Goal: Information Seeking & Learning: Learn about a topic

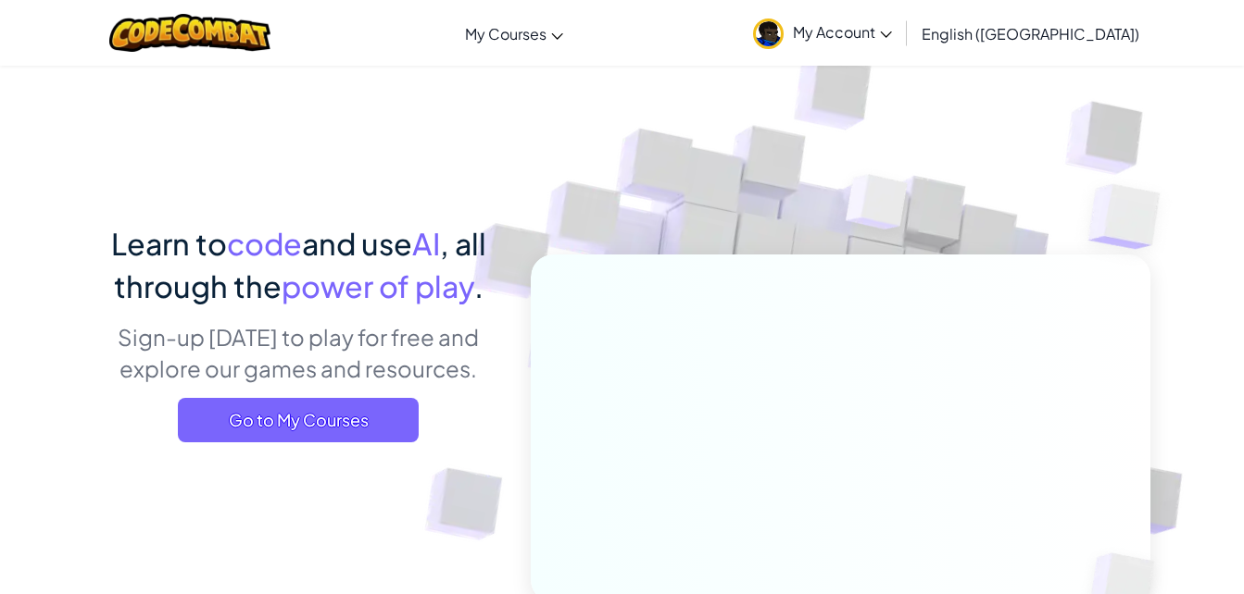
click at [571, 22] on link "My Courses" at bounding box center [514, 33] width 117 height 50
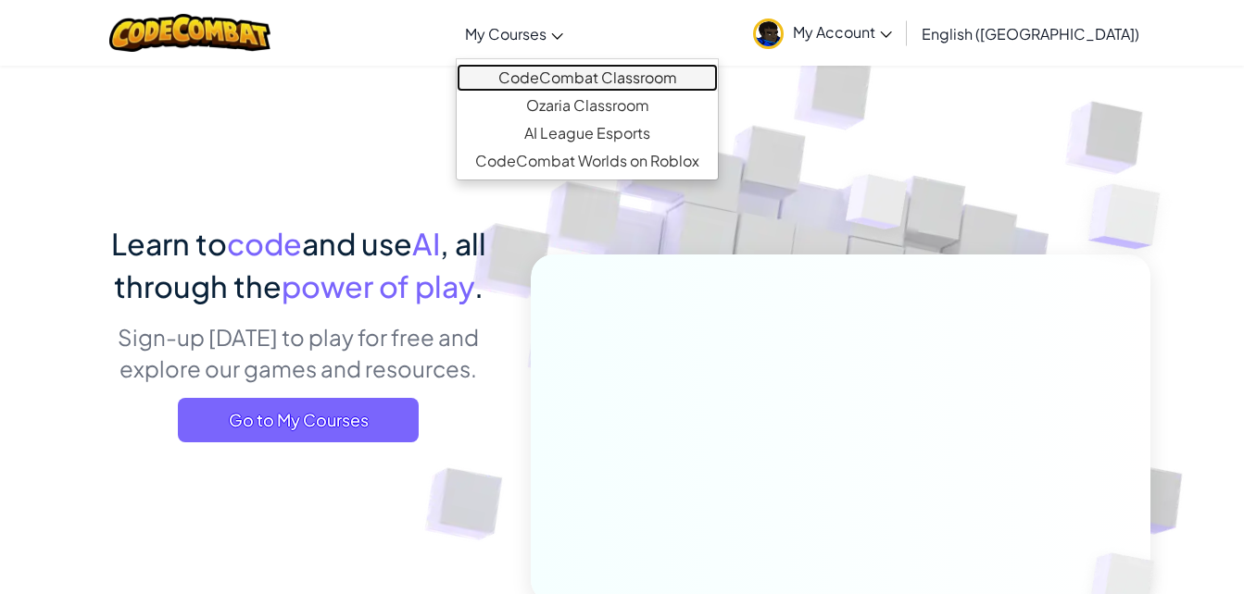
click at [604, 87] on link "CodeCombat Classroom" at bounding box center [586, 78] width 261 height 28
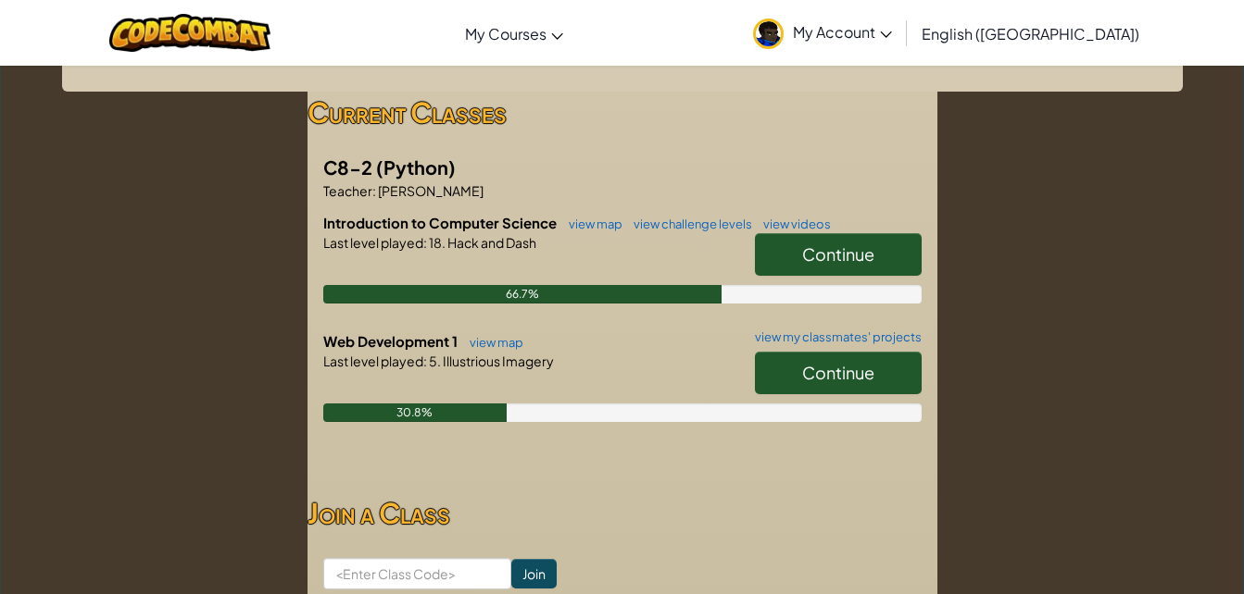
scroll to position [318, 0]
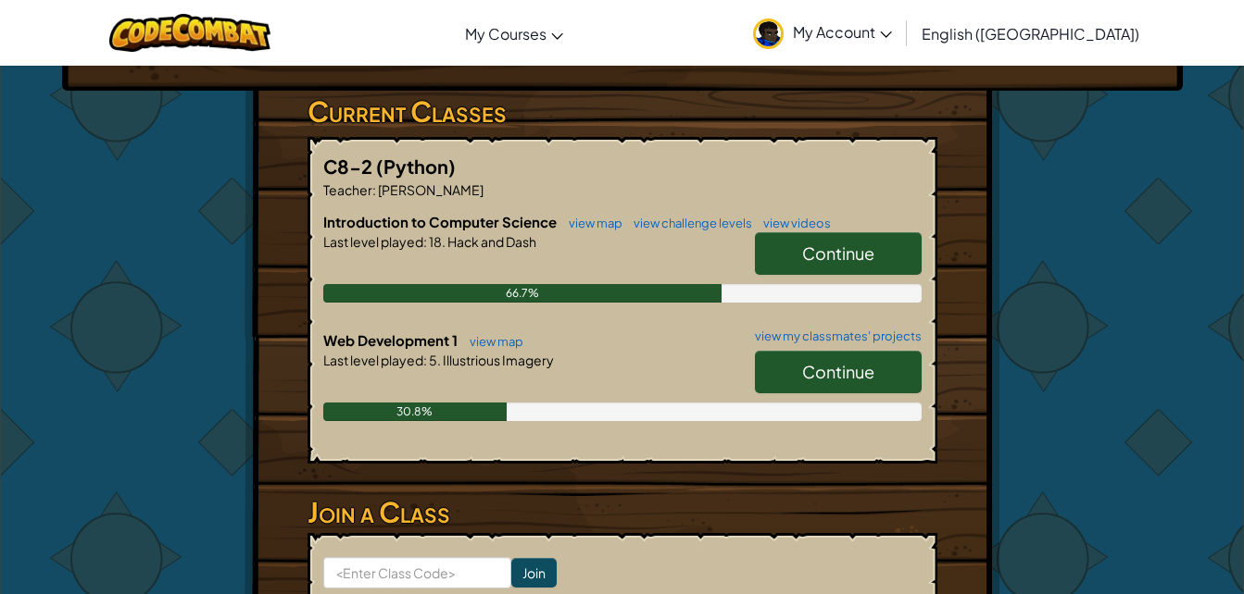
click at [879, 351] on link "Continue" at bounding box center [838, 372] width 167 height 43
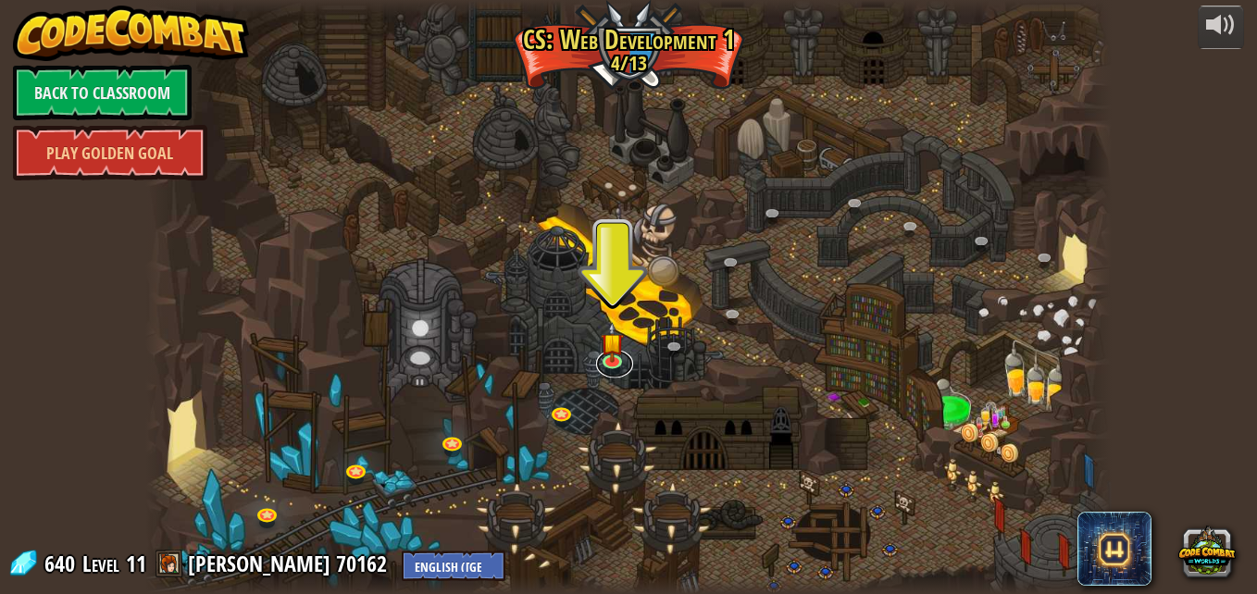
click at [619, 369] on link at bounding box center [614, 365] width 37 height 28
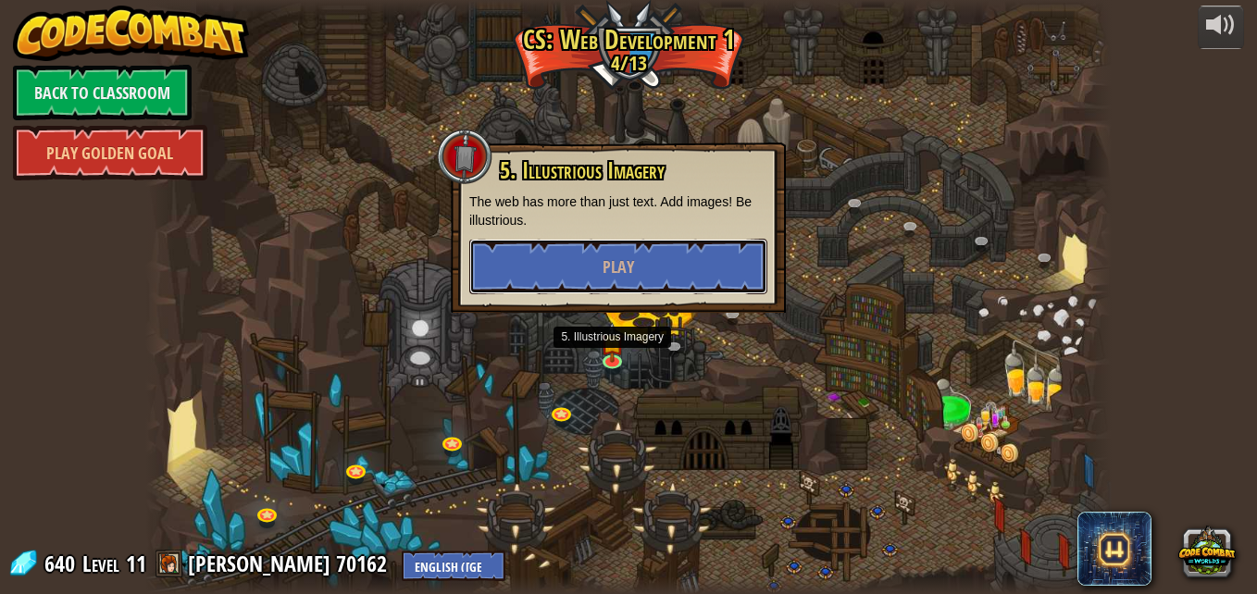
click at [724, 262] on button "Play" at bounding box center [618, 267] width 298 height 56
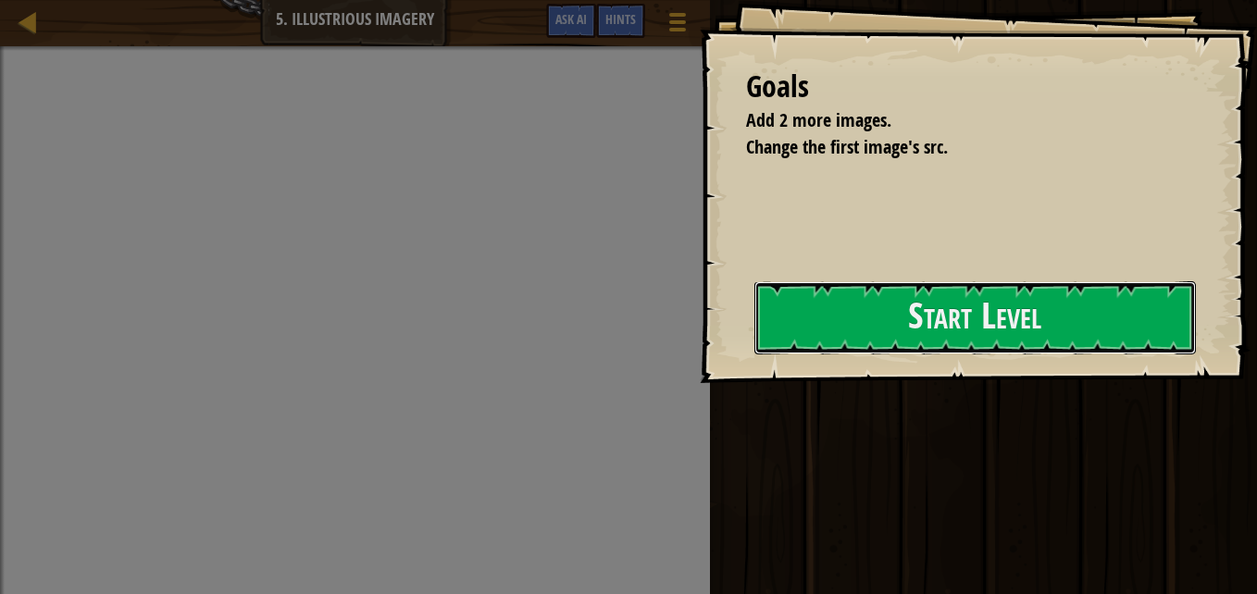
click at [900, 344] on button "Start Level" at bounding box center [976, 317] width 442 height 73
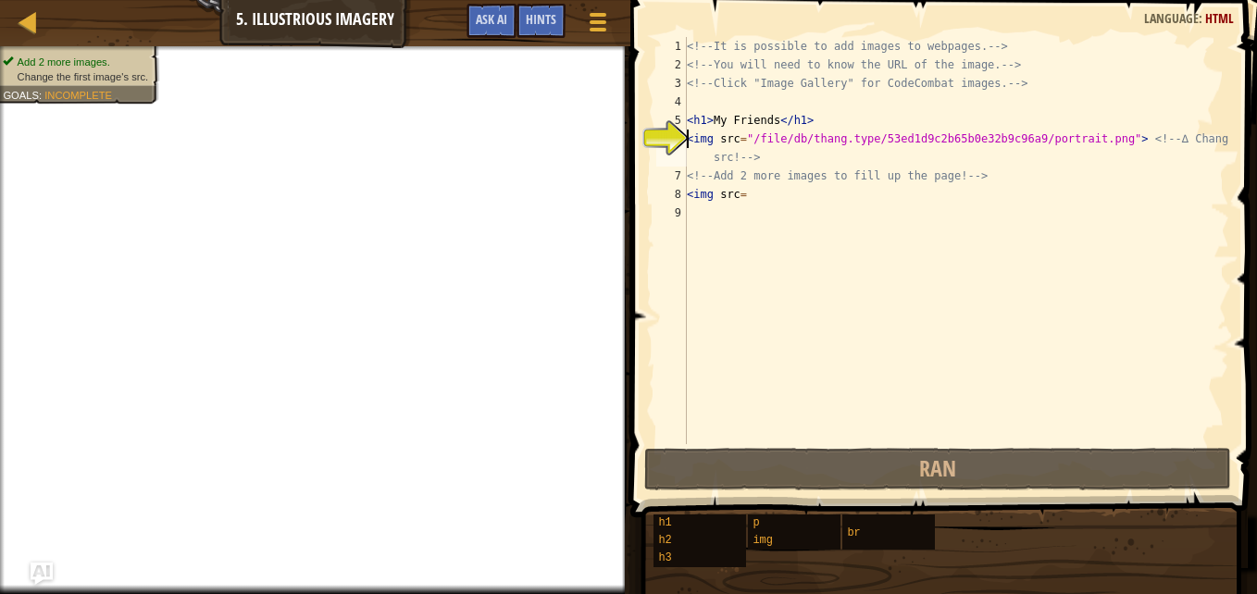
click at [816, 208] on div "<!-- It is possible to add images to webpages. --> <!-- You will need to know t…" at bounding box center [956, 259] width 546 height 444
click at [808, 192] on div "<!-- It is possible to add images to webpages. --> <!-- You will need to know t…" at bounding box center [956, 259] width 546 height 444
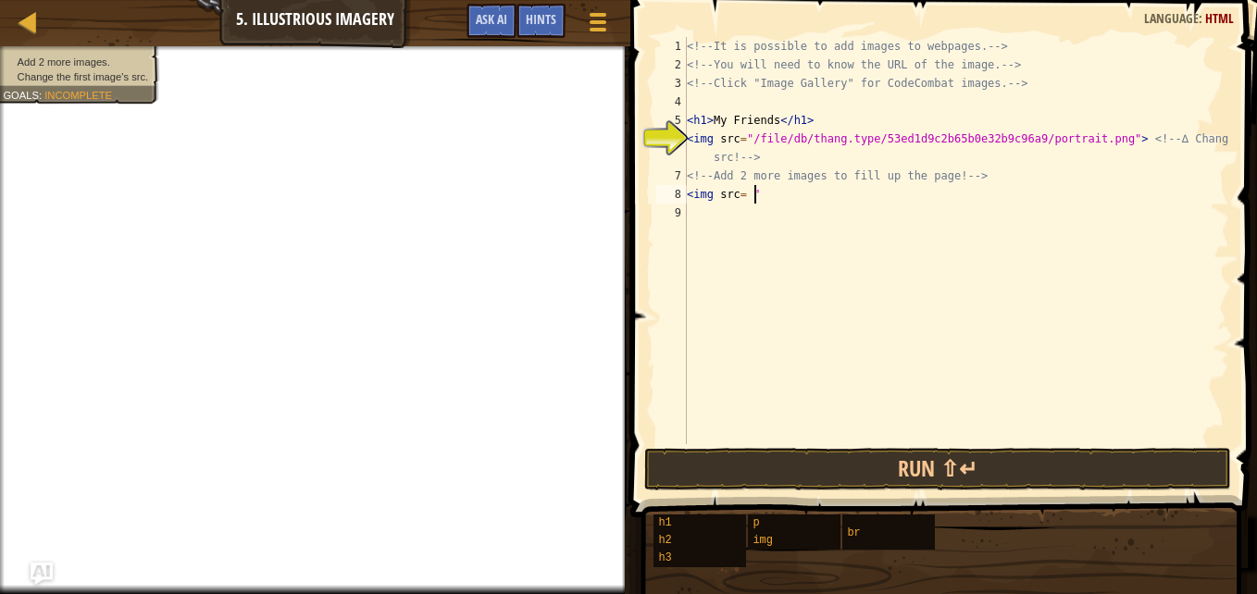
scroll to position [8, 5]
click at [557, 27] on div "Hints" at bounding box center [541, 21] width 49 height 34
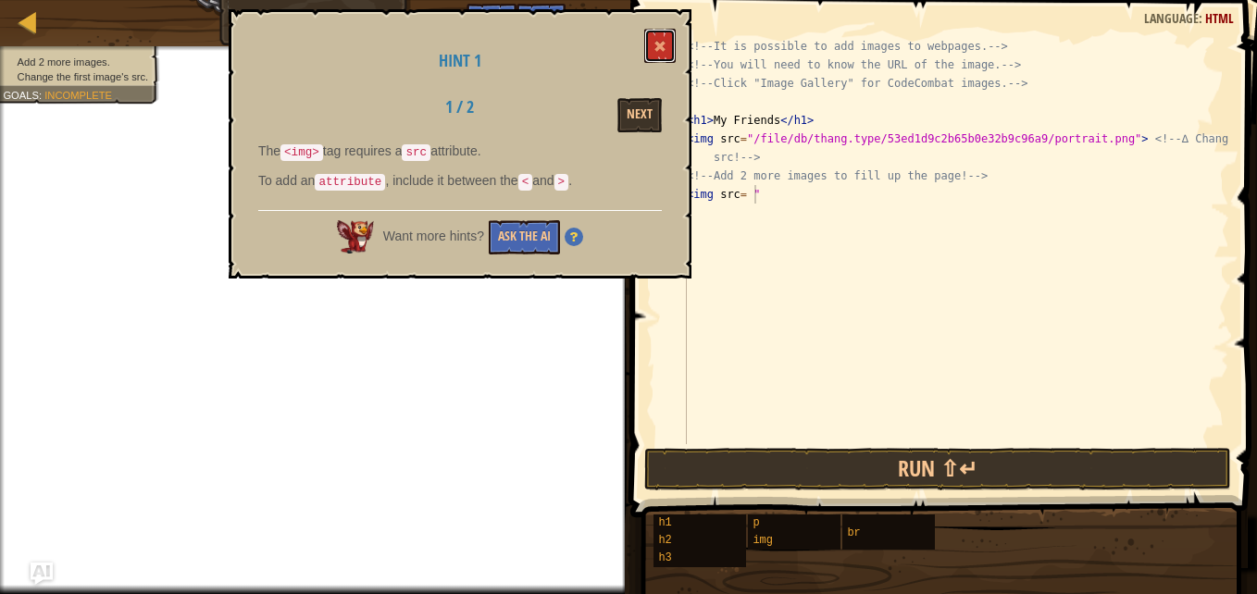
click at [663, 36] on button at bounding box center [659, 46] width 31 height 34
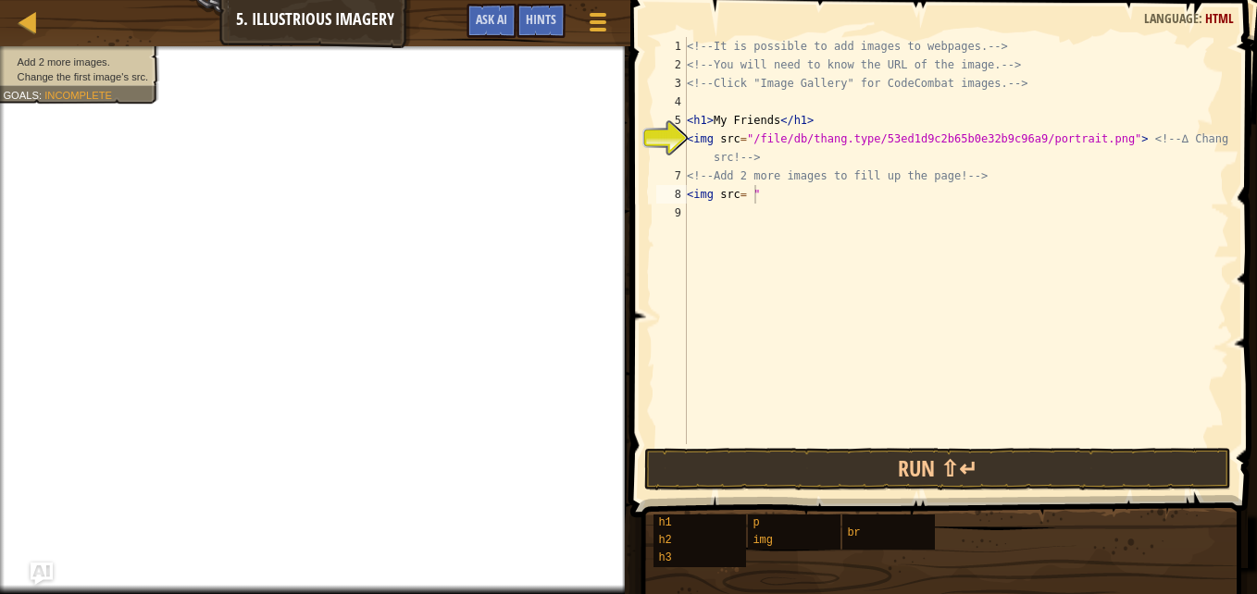
click at [716, 199] on div "<!-- It is possible to add images to webpages. --> <!-- You will need to know t…" at bounding box center [956, 259] width 546 height 444
click at [707, 194] on div "<!-- It is possible to add images to webpages. --> <!-- You will need to know t…" at bounding box center [956, 259] width 546 height 444
click at [707, 185] on div "<!-- It is possible to add images to webpages. --> <!-- You will need to know t…" at bounding box center [956, 259] width 546 height 444
click at [711, 194] on div "<!-- It is possible to add images to webpages. --> <!-- You will need to know t…" at bounding box center [956, 259] width 546 height 444
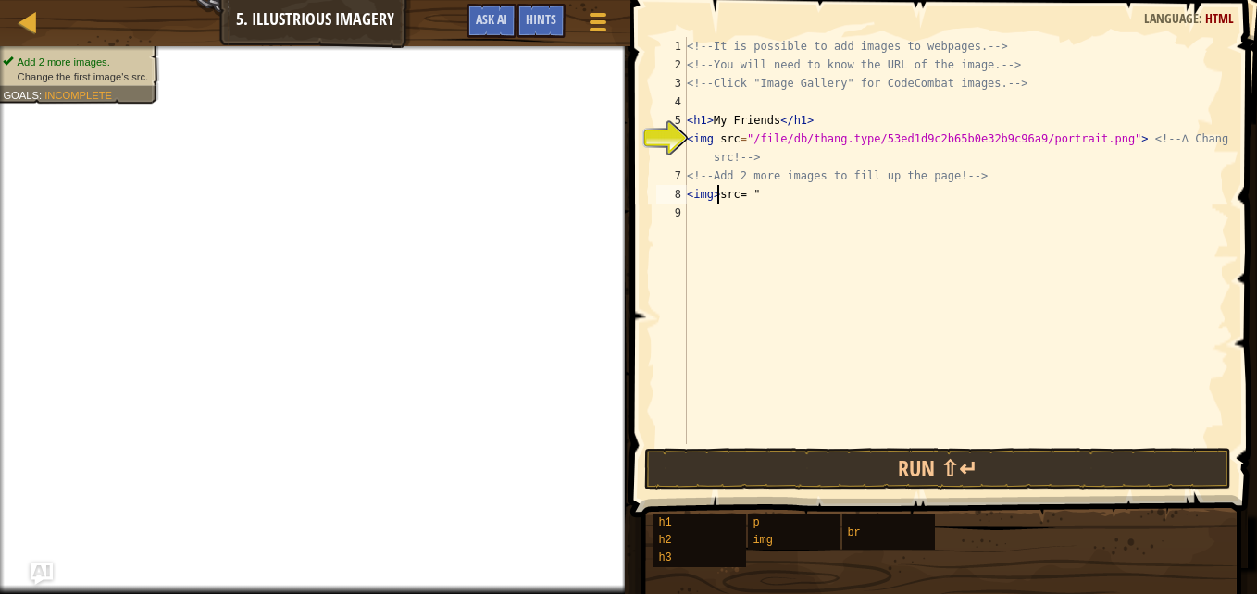
click at [766, 203] on div "<!-- It is possible to add images to webpages. --> <!-- You will need to know t…" at bounding box center [956, 259] width 546 height 444
click at [561, 28] on div "Hints" at bounding box center [541, 21] width 49 height 34
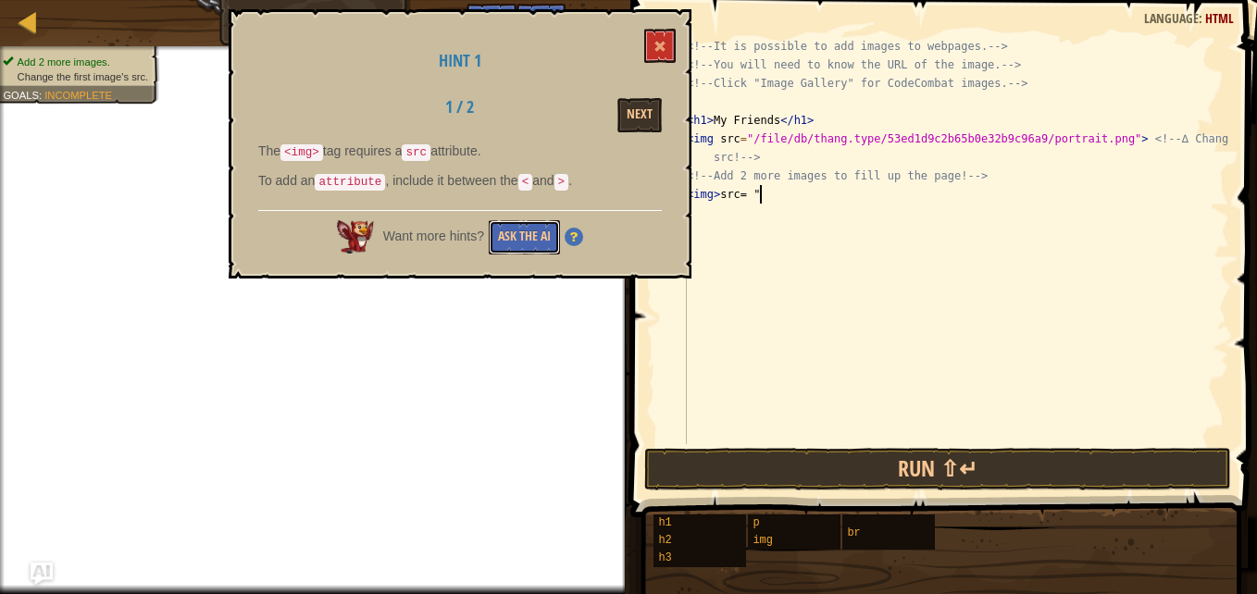
click at [543, 235] on button "Ask the AI" at bounding box center [524, 237] width 71 height 34
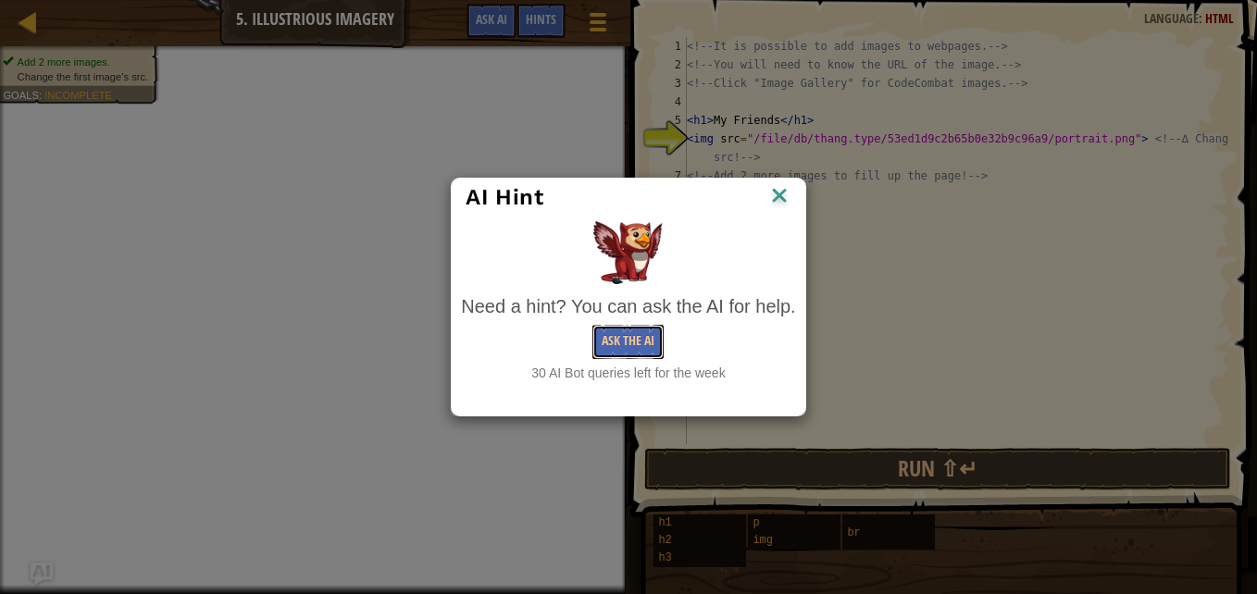
click at [622, 331] on button "Ask the AI" at bounding box center [628, 342] width 71 height 34
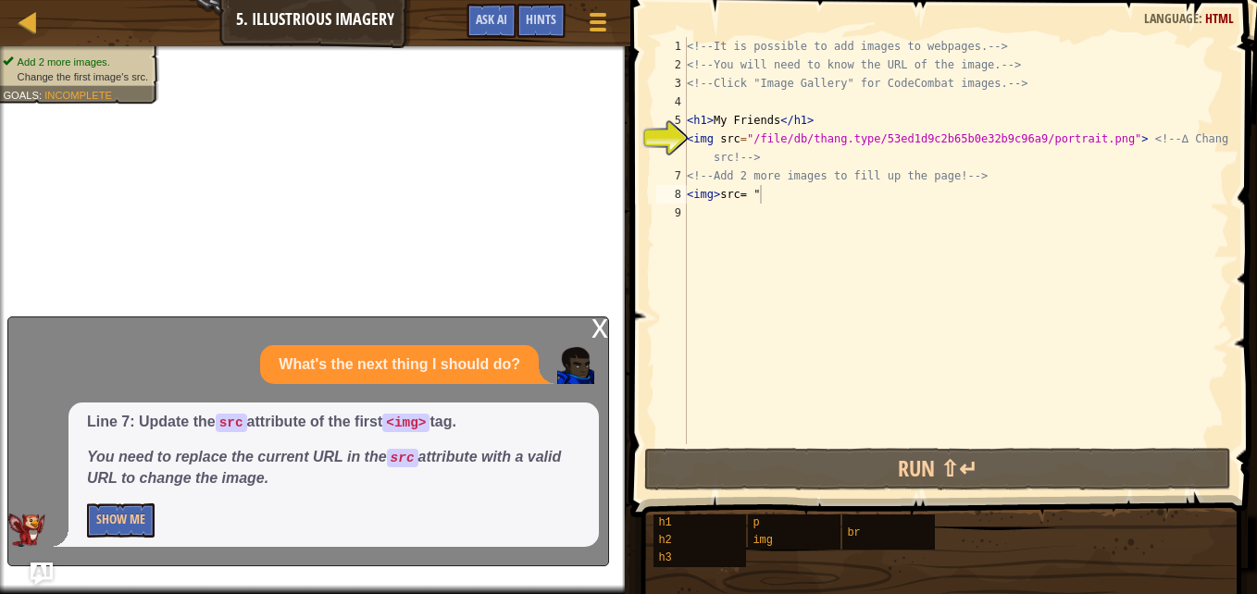
click at [597, 24] on div at bounding box center [598, 22] width 24 height 26
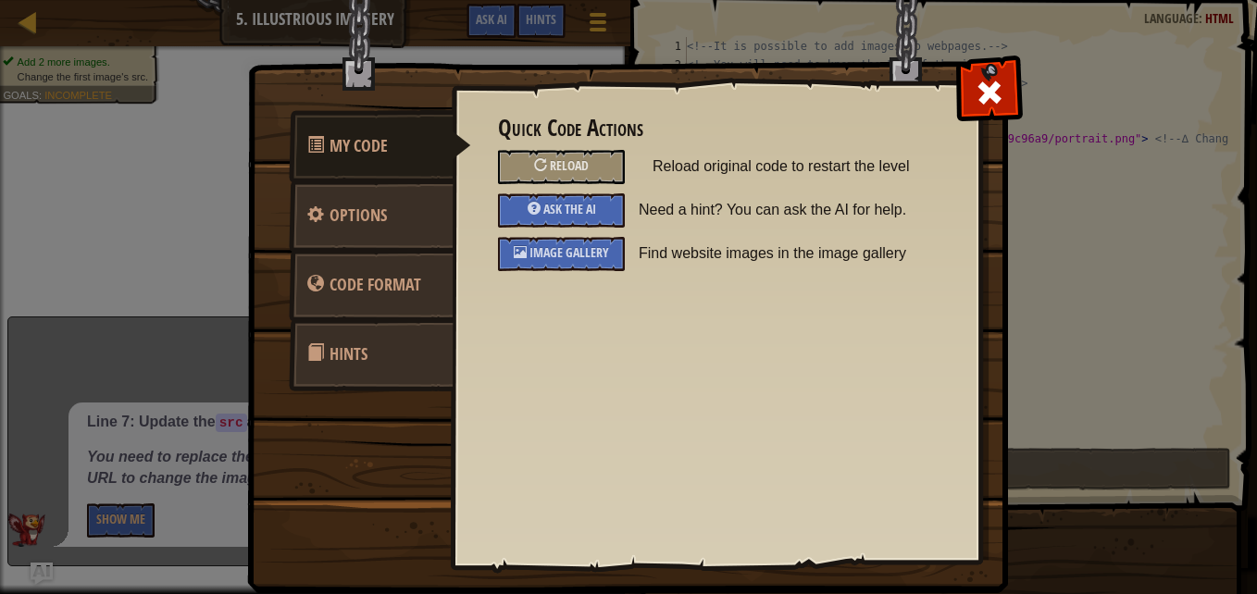
click at [565, 254] on span "Image Gallery" at bounding box center [570, 253] width 80 height 18
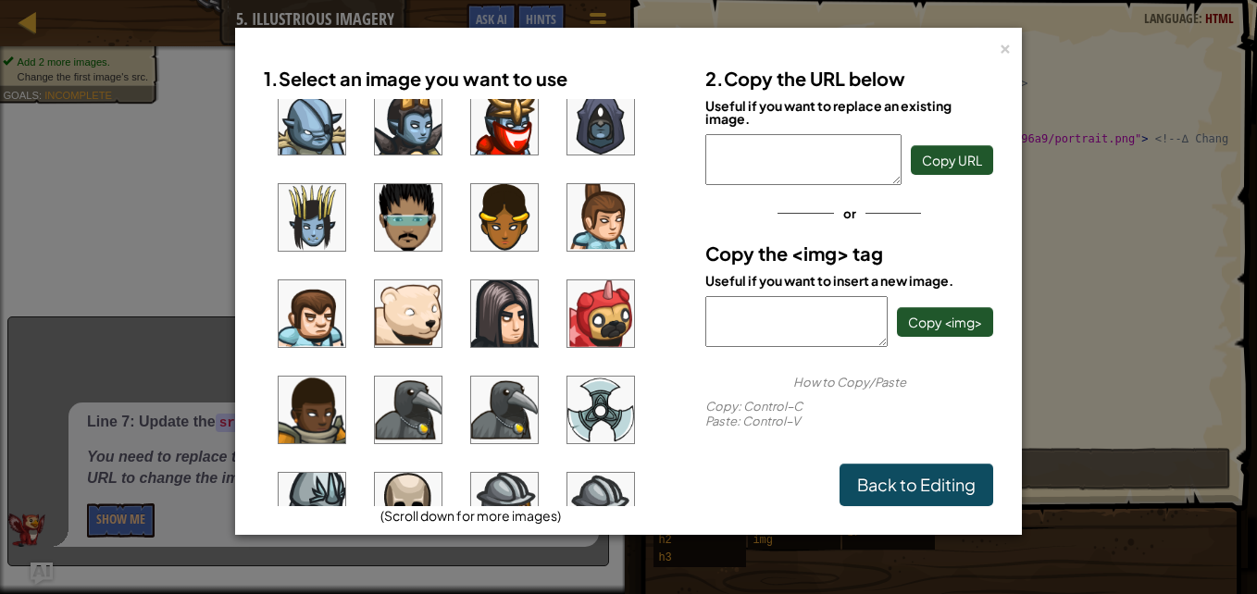
scroll to position [1202, 0]
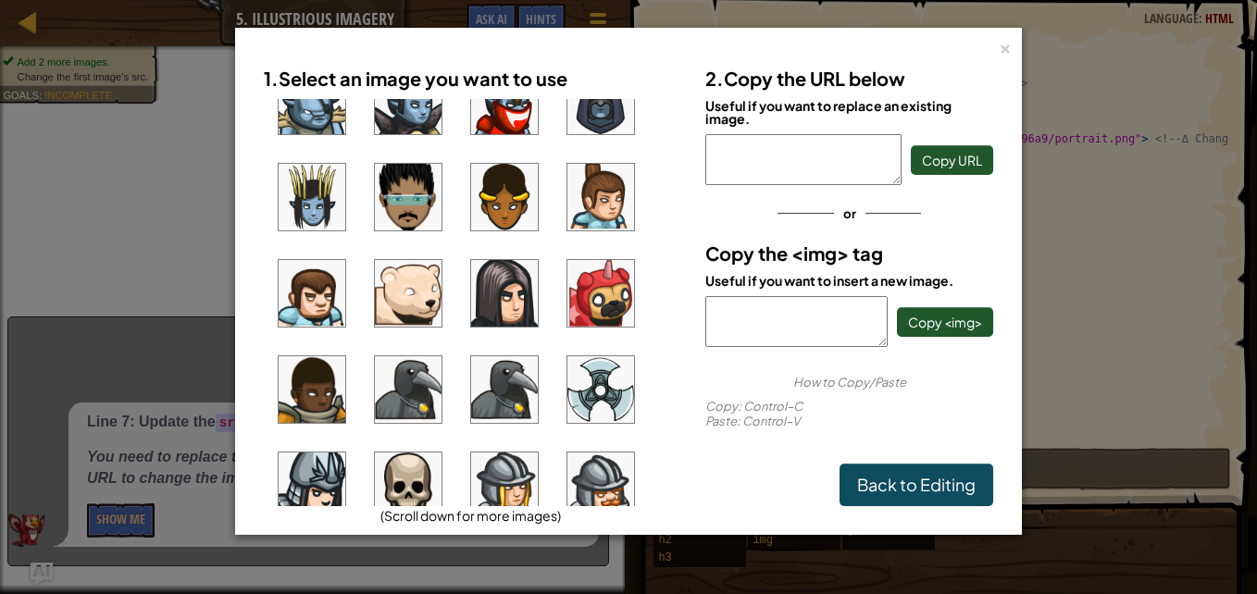
click at [500, 301] on img at bounding box center [504, 293] width 67 height 67
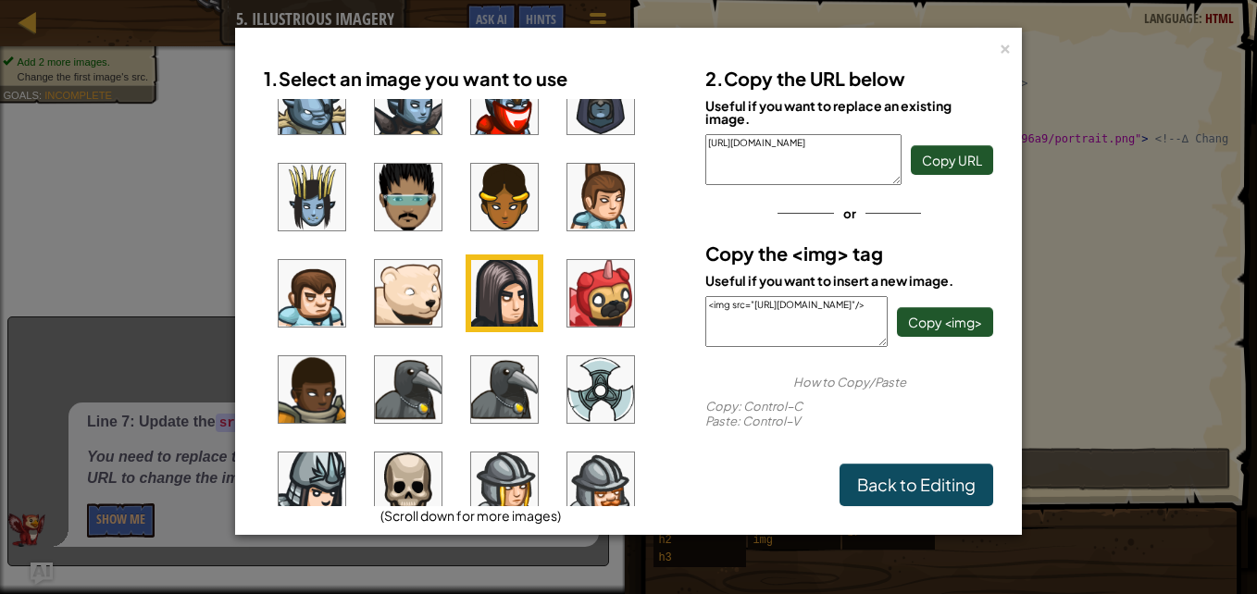
click at [939, 142] on div "[URL][DOMAIN_NAME] Copy URL" at bounding box center [850, 159] width 288 height 51
click at [938, 152] on span "Copy URL" at bounding box center [952, 160] width 60 height 17
click at [996, 51] on div "1. Select an image you want to use (Scroll down for more images) 2. Copy the UR…" at bounding box center [628, 282] width 767 height 486
click at [1007, 46] on div "×" at bounding box center [1005, 45] width 13 height 19
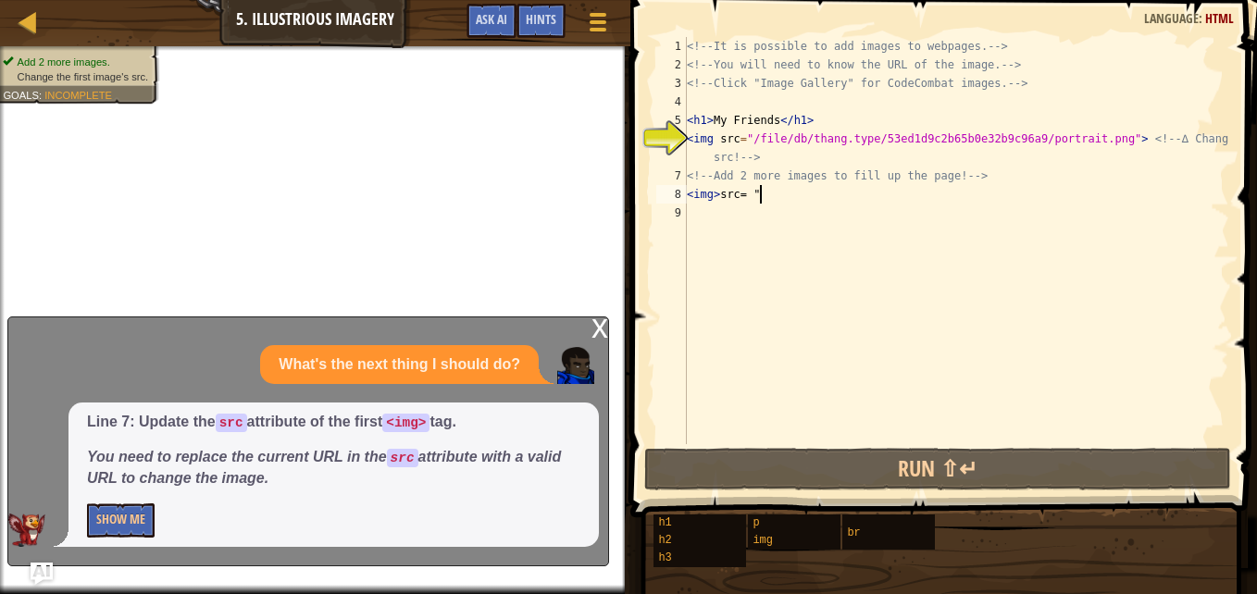
paste textarea "[URL][DOMAIN_NAME]"
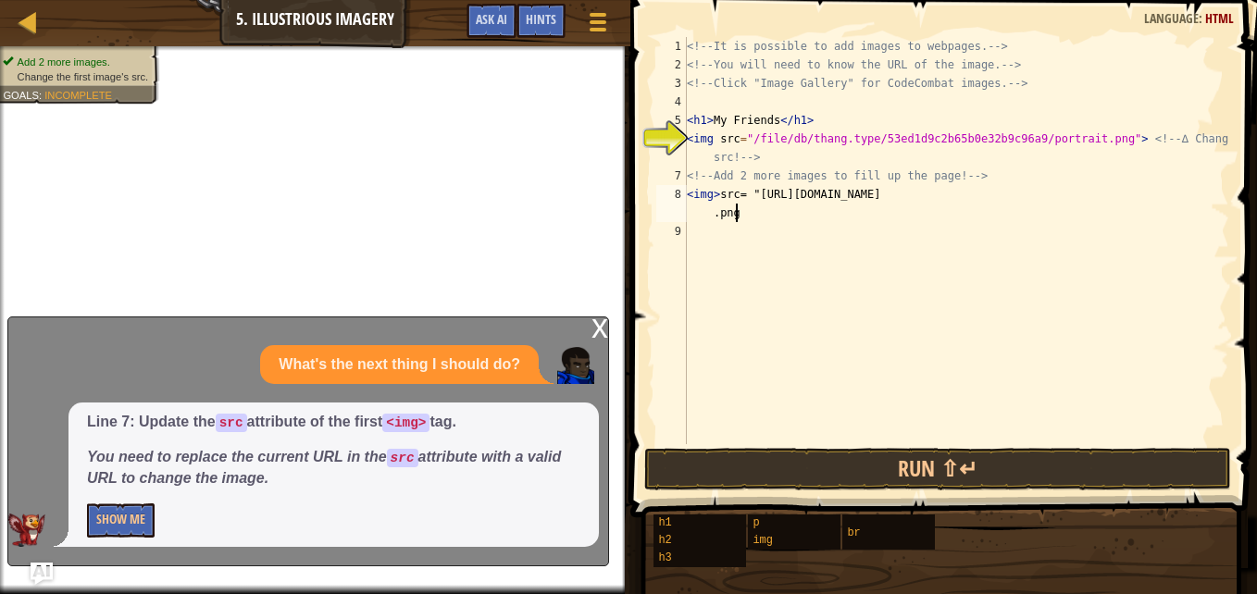
click at [757, 196] on div "<!-- It is possible to add images to webpages. --> <!-- You will need to know t…" at bounding box center [956, 259] width 546 height 444
type textarea "<img> src= "[URL][DOMAIN_NAME]"
click at [118, 522] on button "Show Me" at bounding box center [121, 521] width 68 height 34
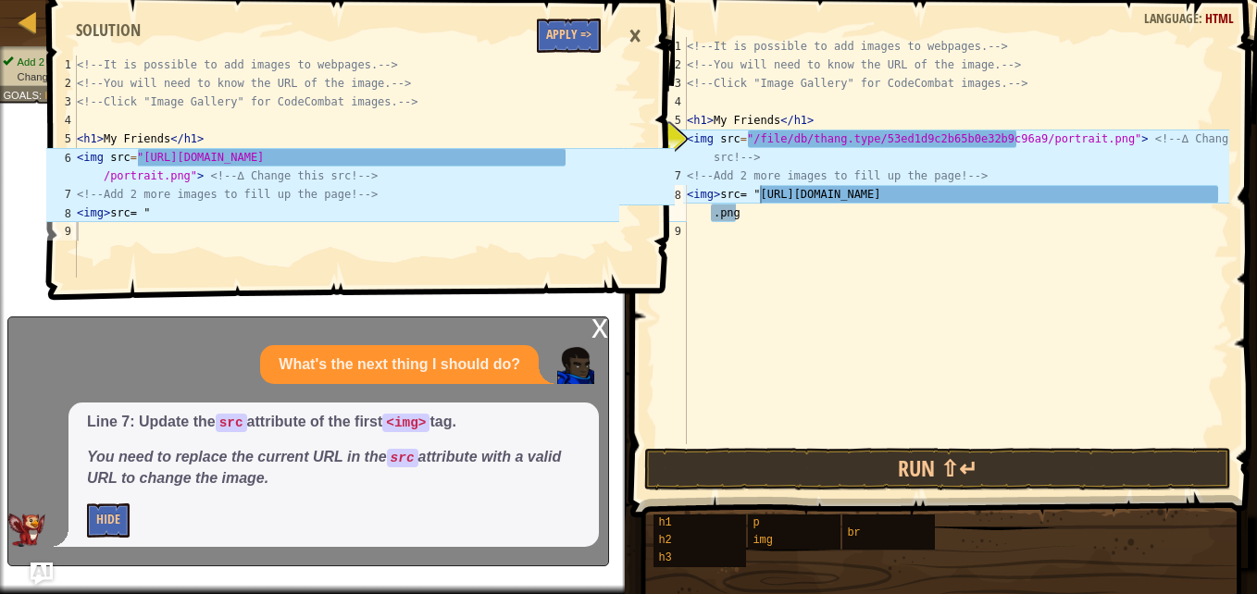
click at [445, 382] on div "1 2 3 4 5 6 7 8 9 <!-- It is possible to add images to webpages. --> <!-- You w…" at bounding box center [359, 297] width 632 height 594
click at [731, 224] on div "<!-- It is possible to add images to webpages. --> <!-- You will need to know t…" at bounding box center [956, 259] width 546 height 444
click at [700, 216] on div "<!-- It is possible to add images to webpages. --> <!-- You will need to know t…" at bounding box center [956, 259] width 546 height 444
click at [765, 193] on div "<!-- It is possible to add images to webpages. --> <!-- You will need to know t…" at bounding box center [956, 259] width 546 height 444
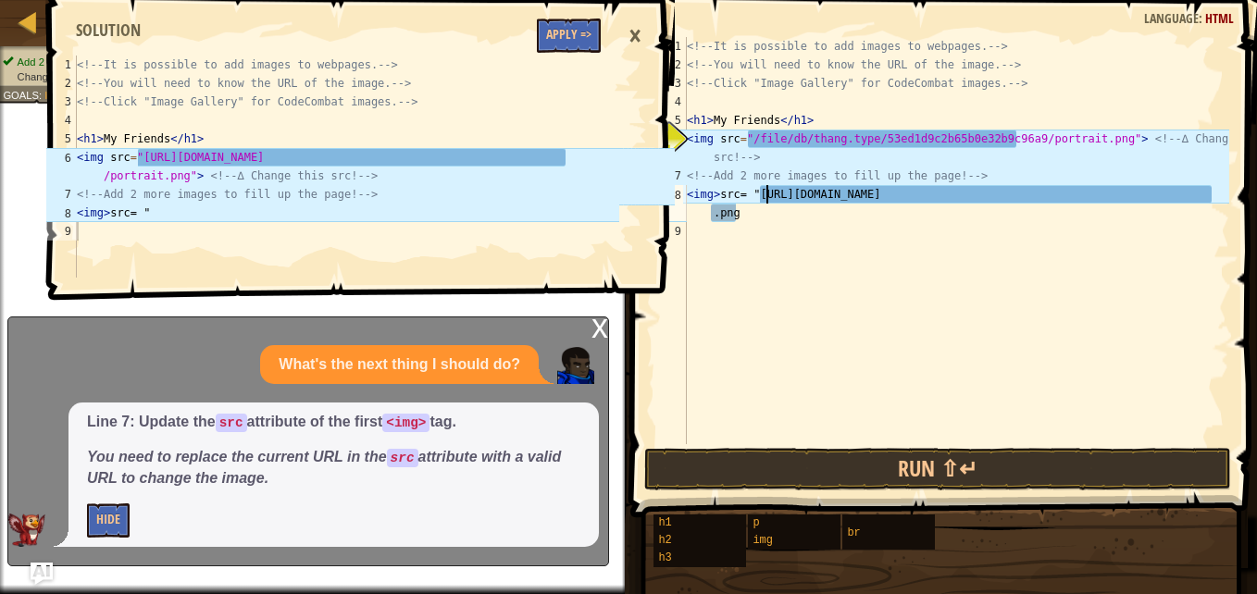
click at [766, 197] on div "<!-- It is possible to add images to webpages. --> <!-- You will need to know t…" at bounding box center [956, 259] width 546 height 444
click at [760, 192] on div "<!-- It is possible to add images to webpages. --> <!-- You will need to know t…" at bounding box center [956, 259] width 546 height 444
type textarea "<img> src= "[URL][DOMAIN_NAME]"
click at [570, 27] on button "Apply =>" at bounding box center [569, 36] width 64 height 34
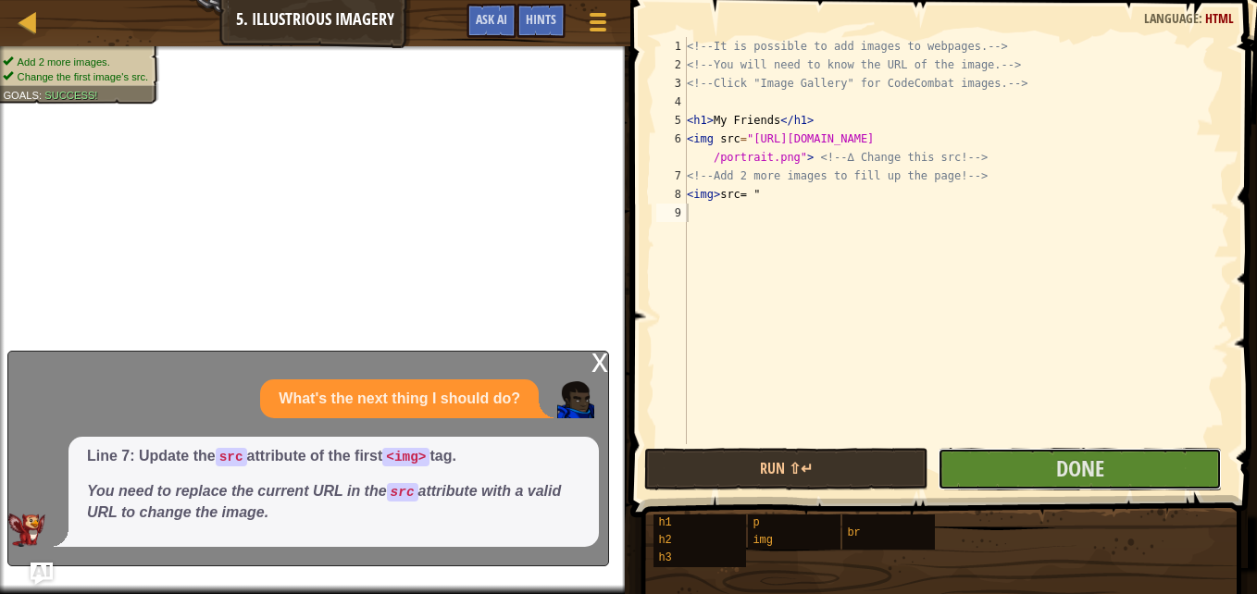
click at [980, 465] on button "Done" at bounding box center [1080, 469] width 284 height 43
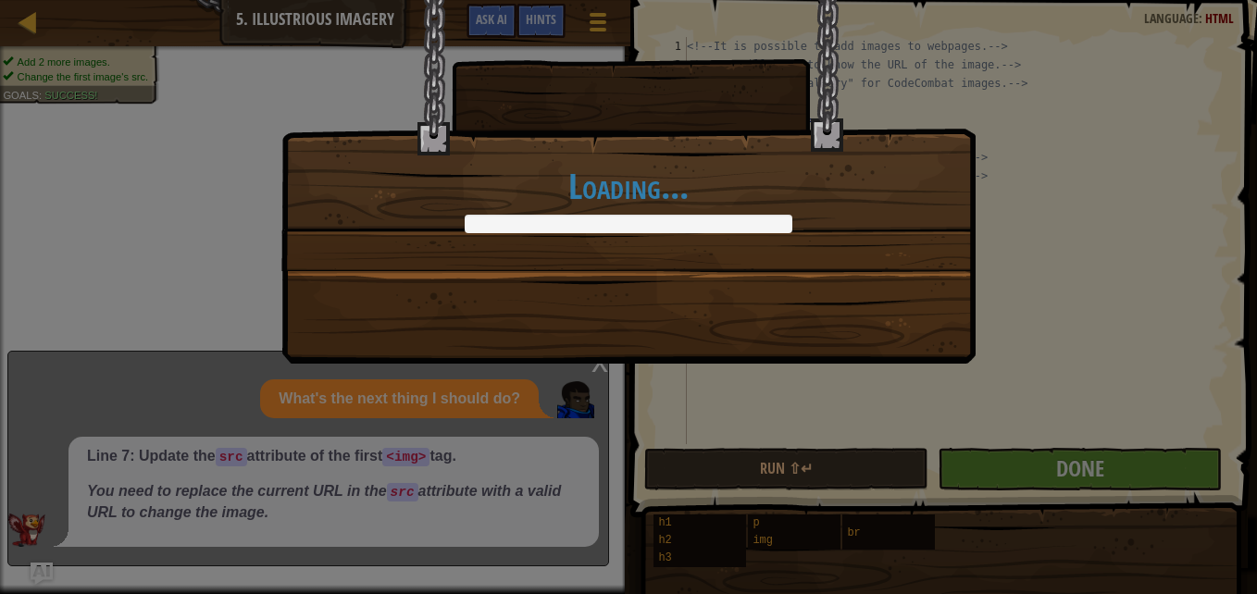
scroll to position [8, 0]
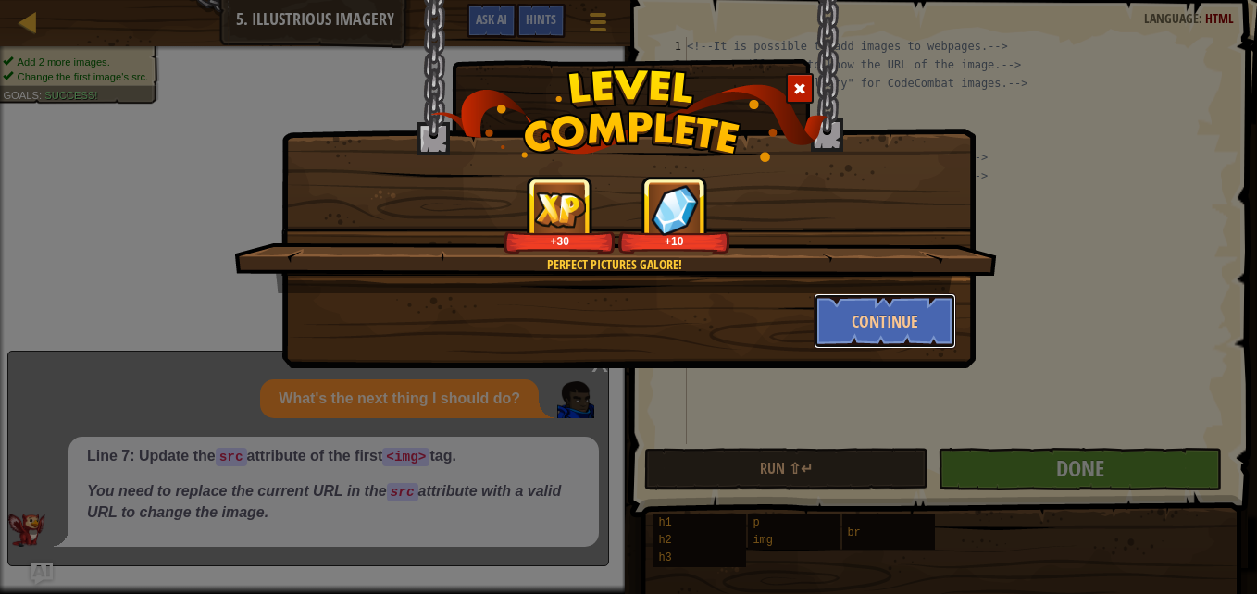
click at [871, 334] on button "Continue" at bounding box center [886, 322] width 144 height 56
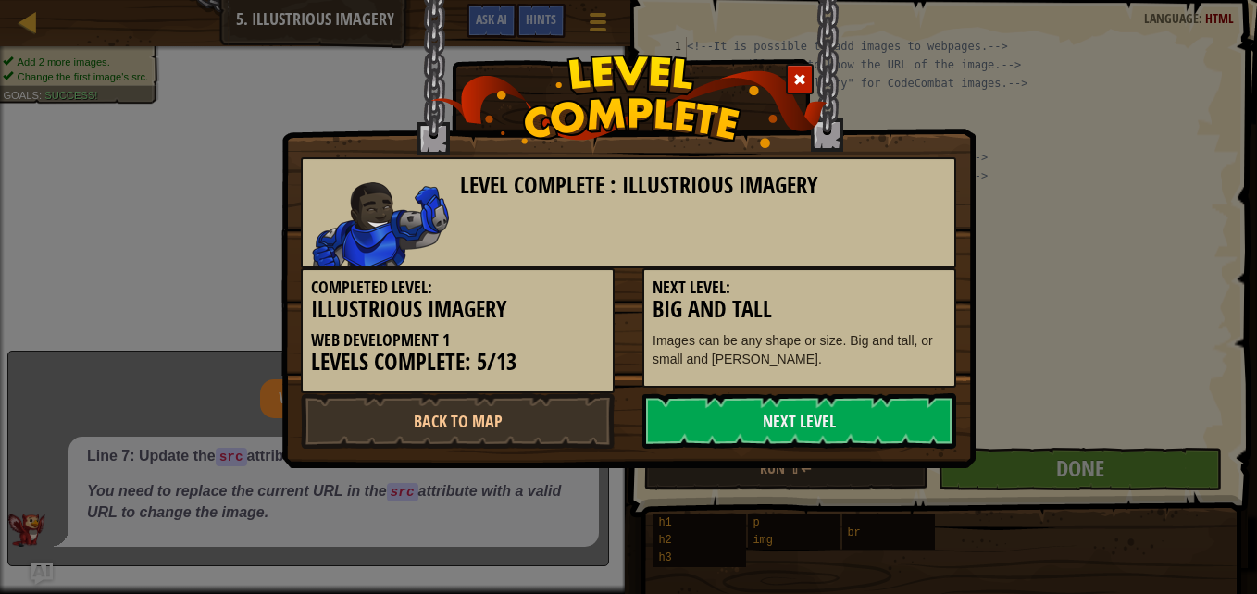
click at [808, 426] on link "Next Level" at bounding box center [800, 422] width 314 height 56
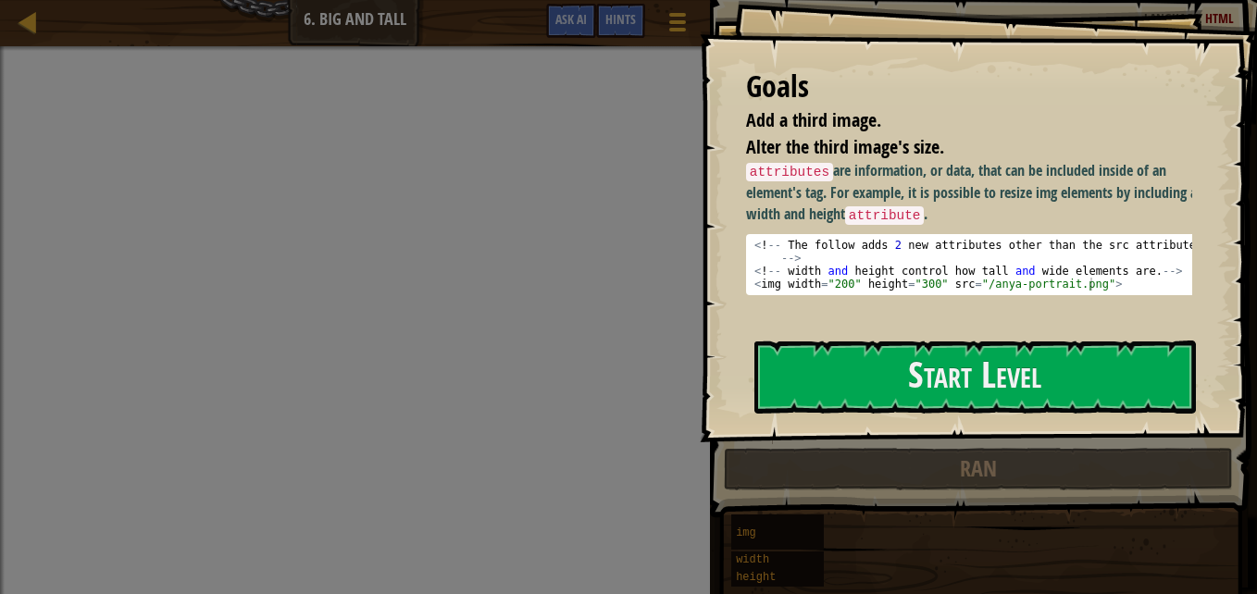
click at [890, 341] on button "Start Level" at bounding box center [976, 377] width 442 height 73
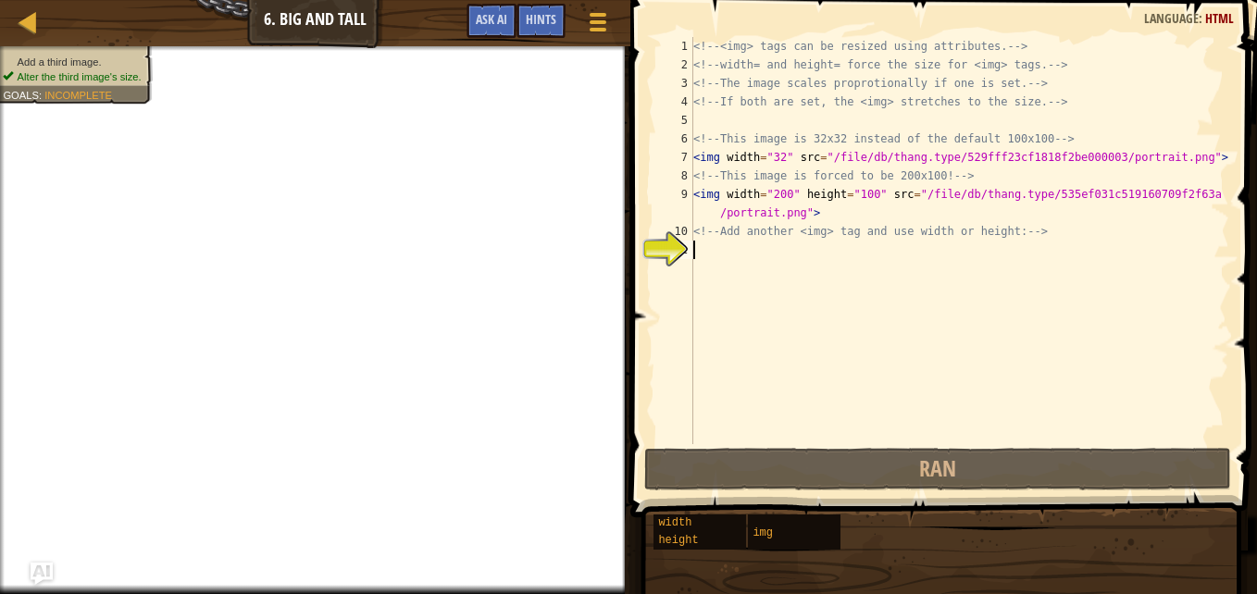
type textarea "I"
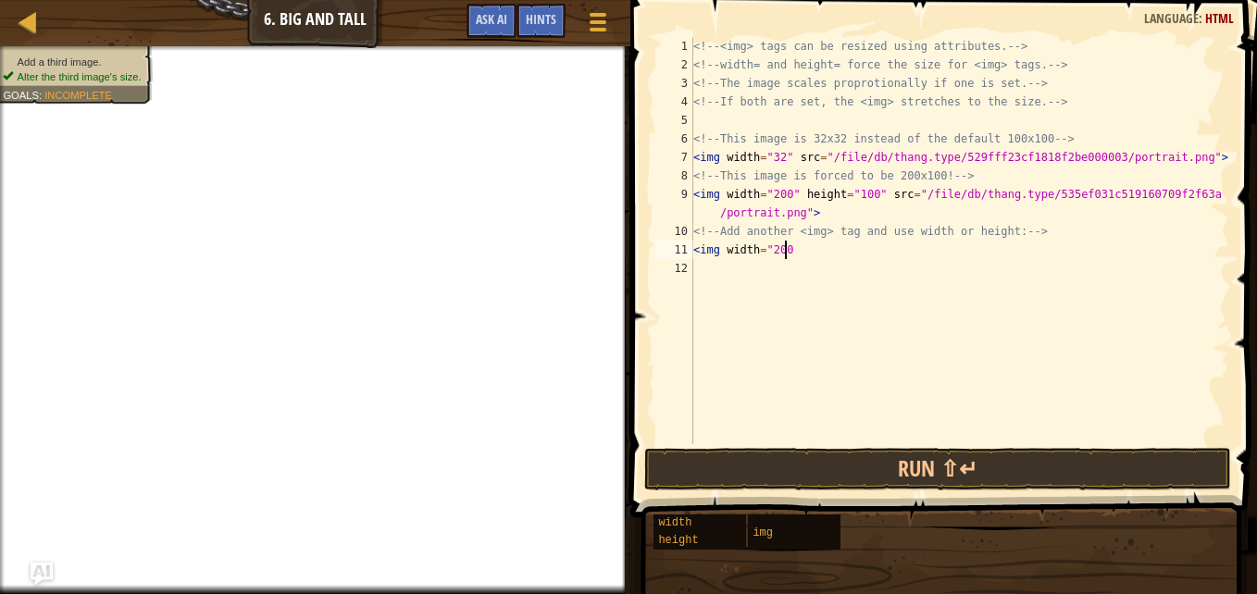
scroll to position [8, 6]
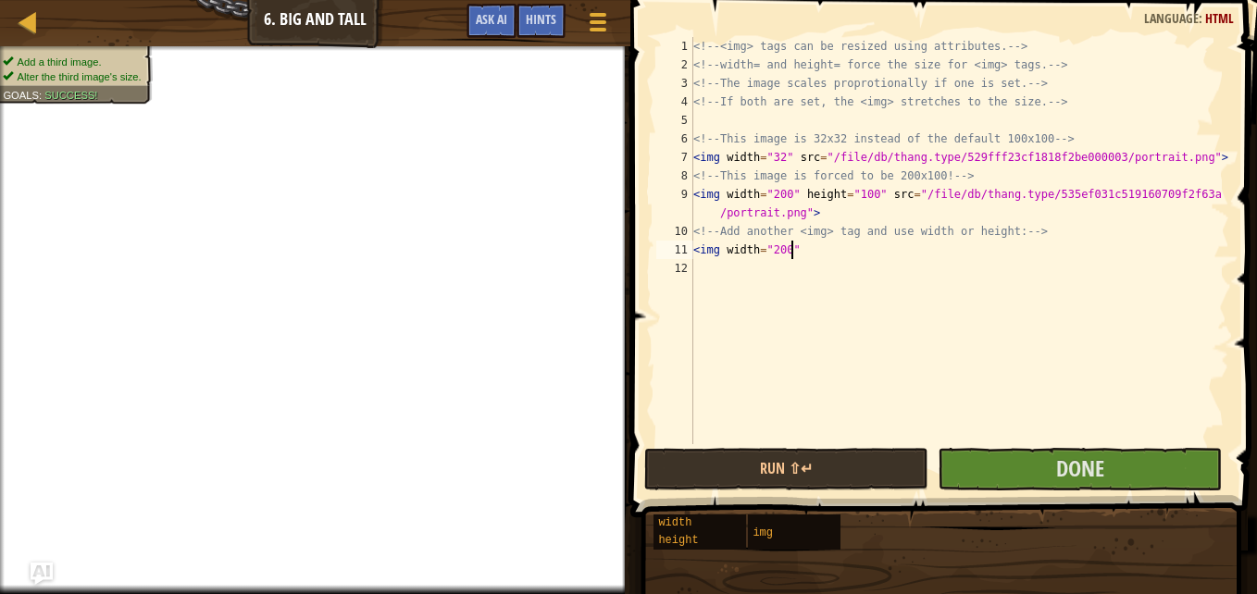
type textarea "<img width="200""
click at [1018, 468] on button "Done" at bounding box center [1080, 469] width 284 height 43
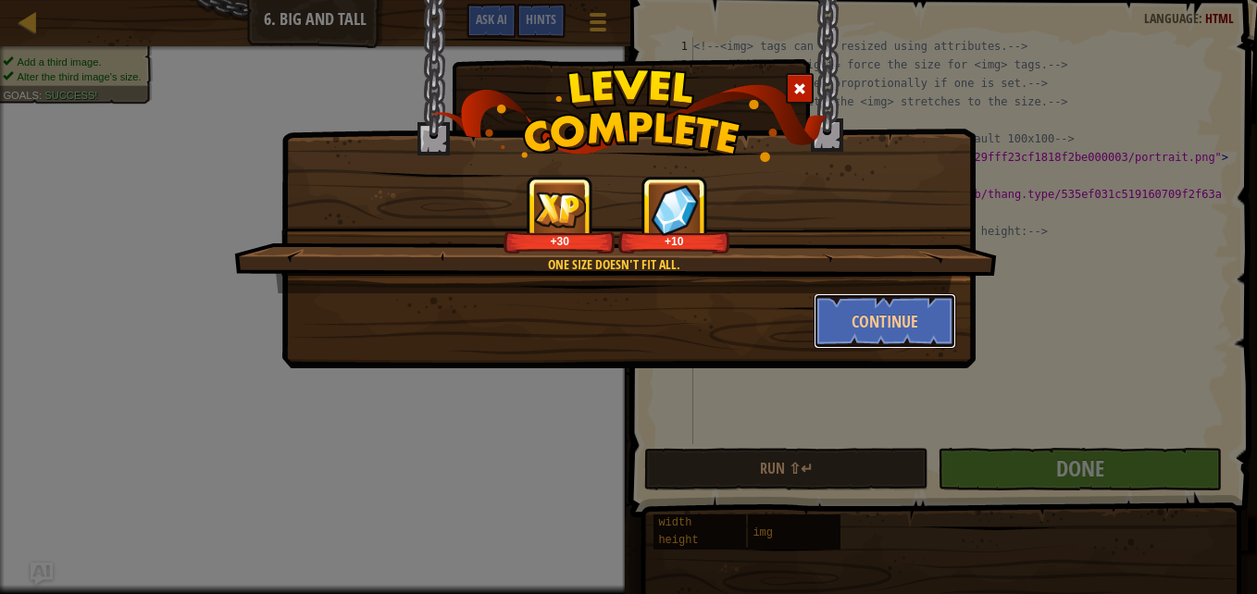
click at [909, 318] on button "Continue" at bounding box center [886, 322] width 144 height 56
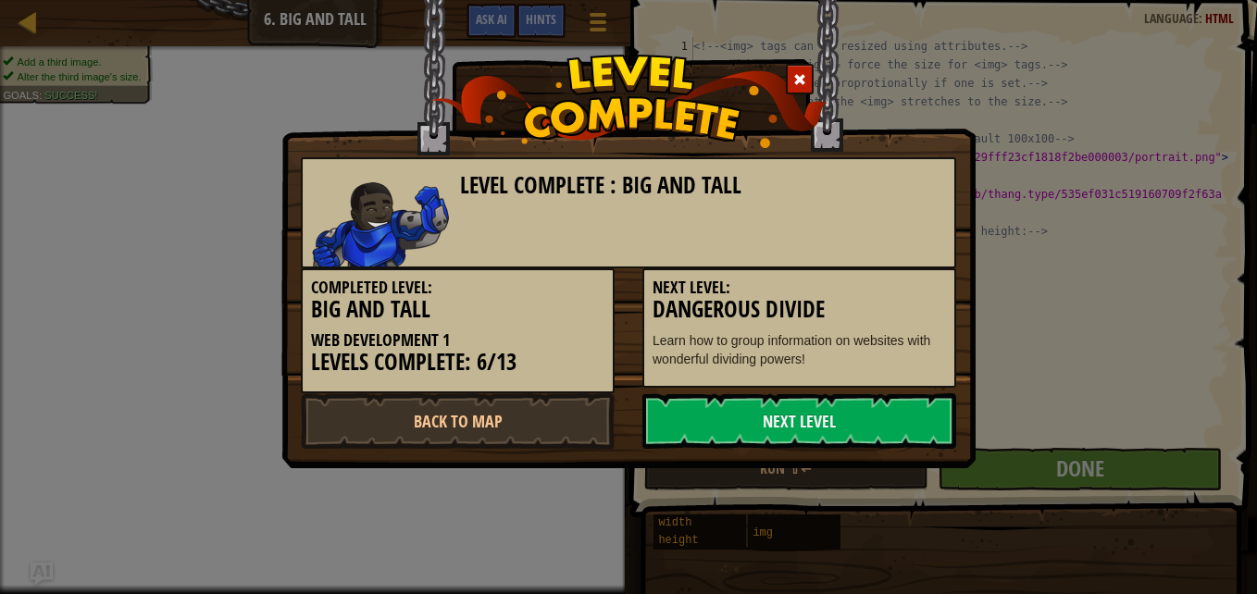
click at [874, 422] on link "Next Level" at bounding box center [800, 422] width 314 height 56
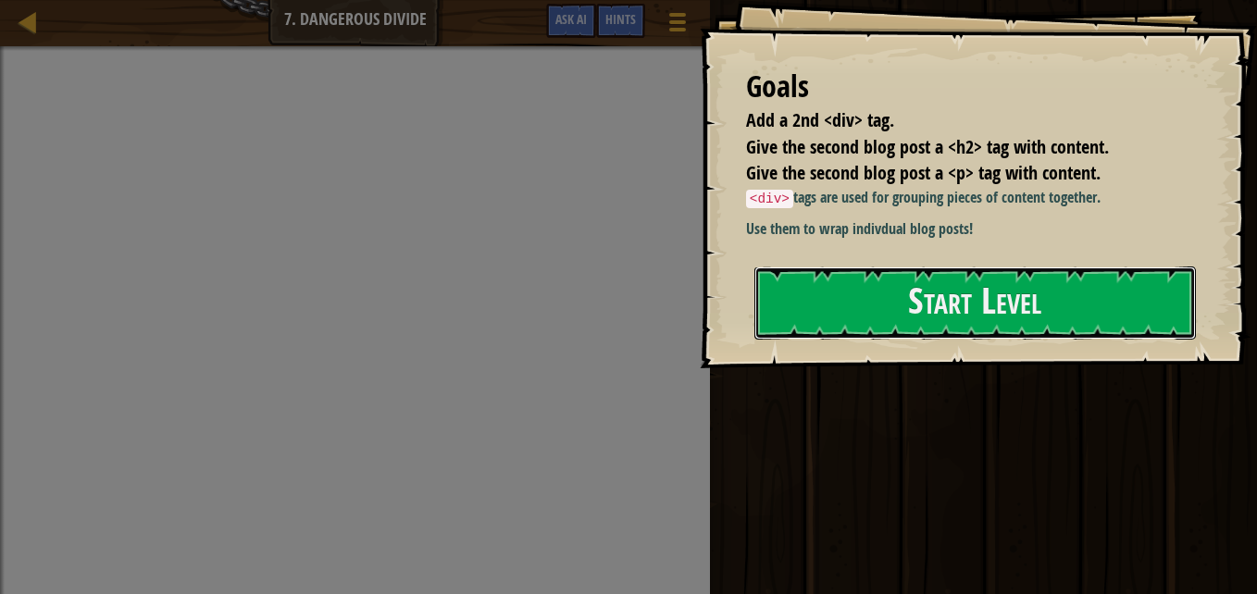
click at [943, 281] on button "Start Level" at bounding box center [976, 303] width 442 height 73
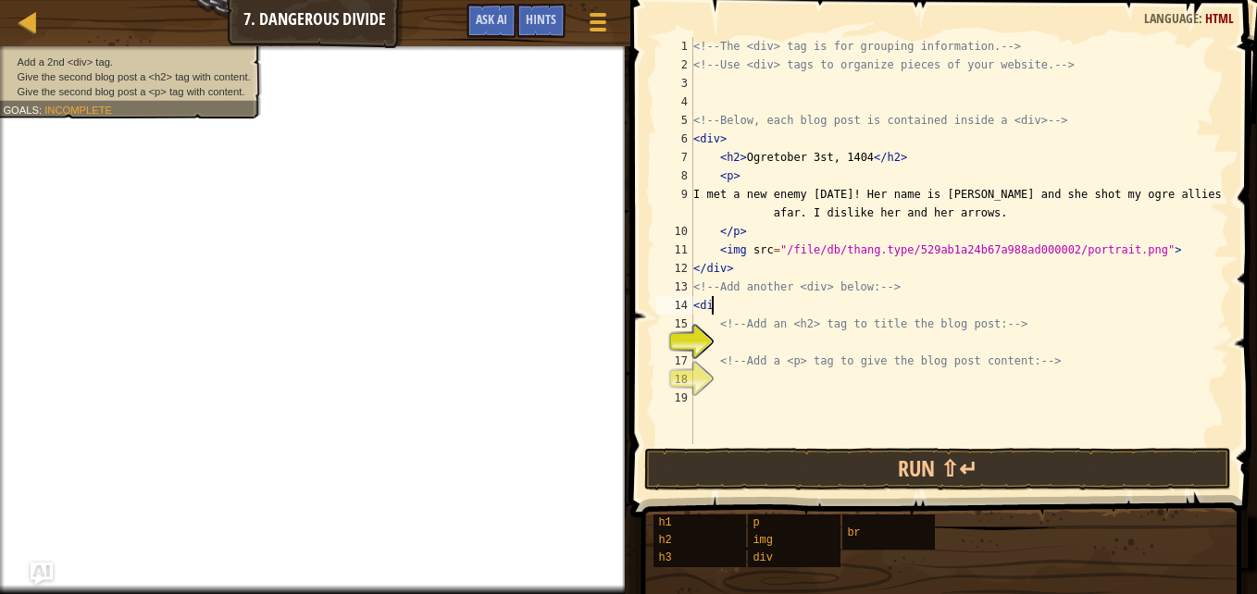
scroll to position [8, 1]
click at [825, 169] on div "<!-- The <div> tag is for grouping information. --> <!-- Use <div> tags to orga…" at bounding box center [960, 259] width 540 height 444
type textarea "<p>"
click at [740, 344] on div "<!-- The <div> tag is for grouping information. --> <!-- Use <div> tags to orga…" at bounding box center [960, 259] width 540 height 444
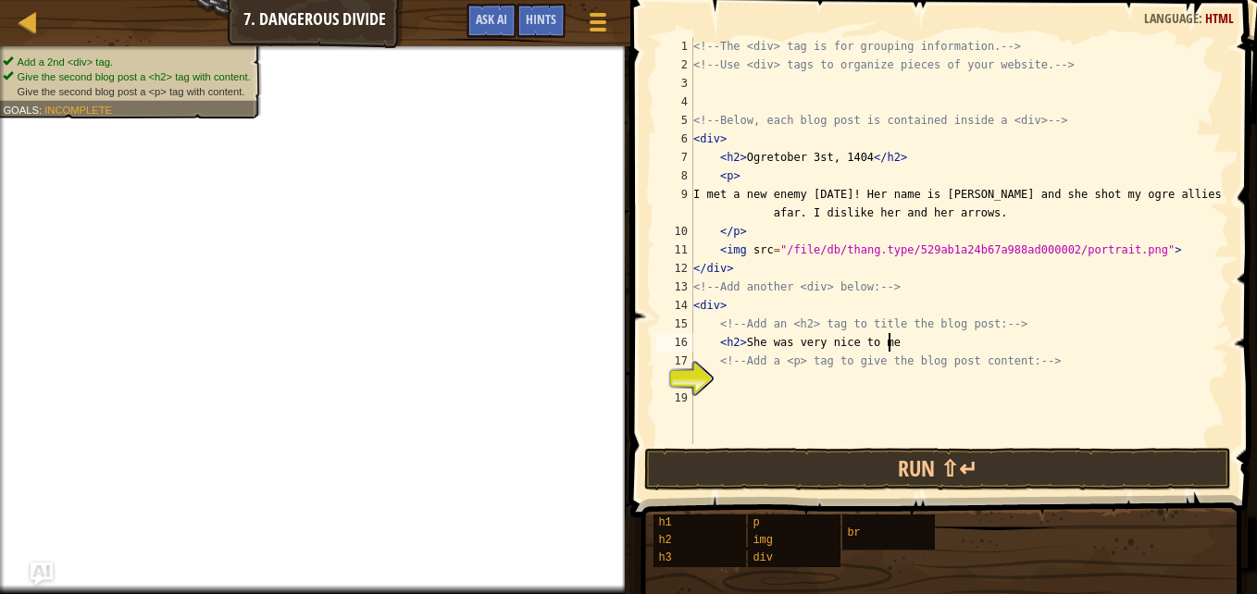
type textarea "<h2> She was very nice to me"
click at [820, 377] on div "<!-- The <div> tag is for grouping information. --> <!-- Use <div> tags to orga…" at bounding box center [960, 259] width 540 height 444
type textarea "p"
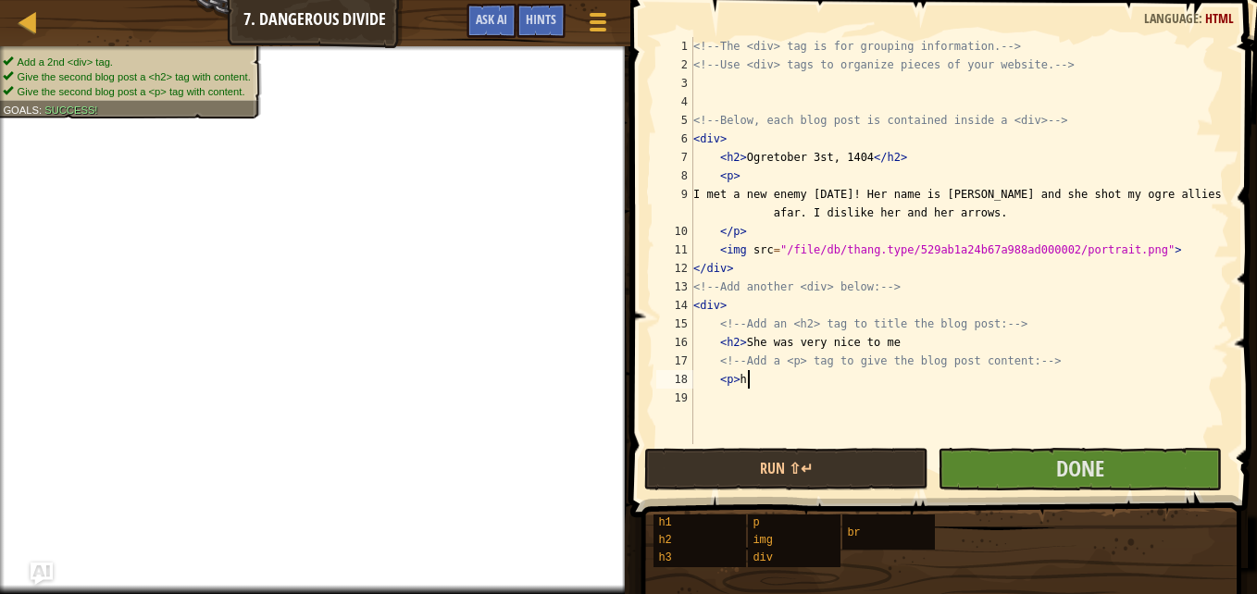
scroll to position [8, 3]
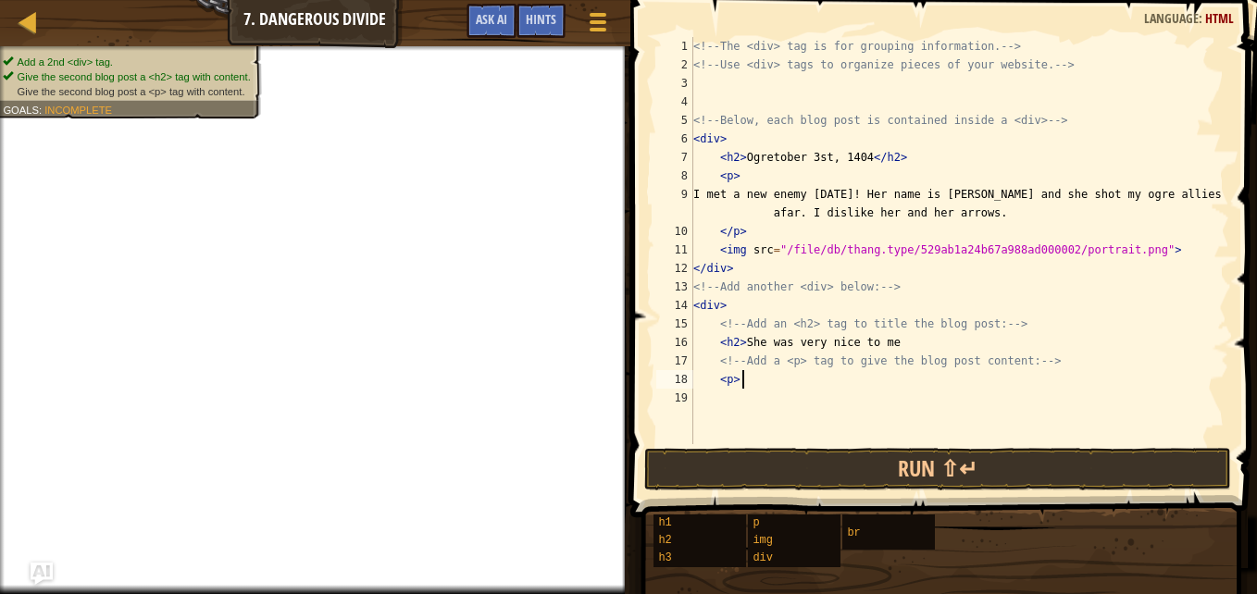
click at [756, 300] on div "<!-- The <div> tag is for grouping information. --> <!-- Use <div> tags to orga…" at bounding box center [960, 259] width 540 height 444
click at [762, 381] on div "<!-- The <div> tag is for grouping information. --> <!-- Use <div> tags to orga…" at bounding box center [960, 259] width 540 height 444
click at [763, 301] on div "<!-- The <div> tag is for grouping information. --> <!-- Use <div> tags to orga…" at bounding box center [960, 259] width 540 height 444
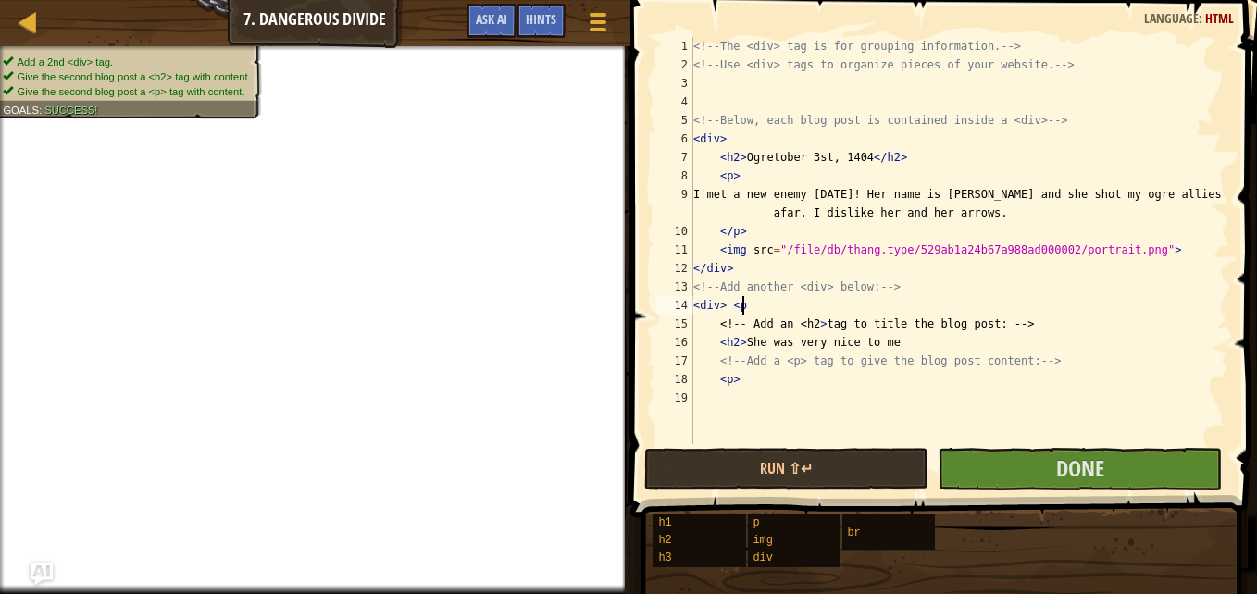
type textarea "<div> <p"
click at [1035, 460] on button "Done" at bounding box center [1080, 469] width 284 height 43
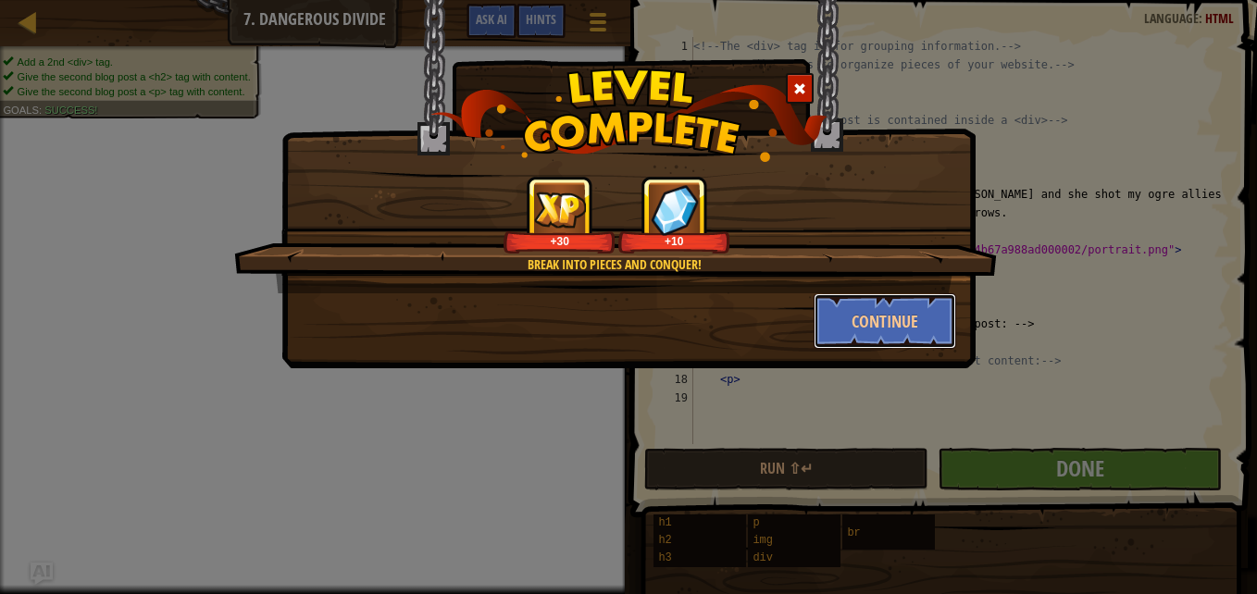
click at [893, 303] on button "Continue" at bounding box center [886, 322] width 144 height 56
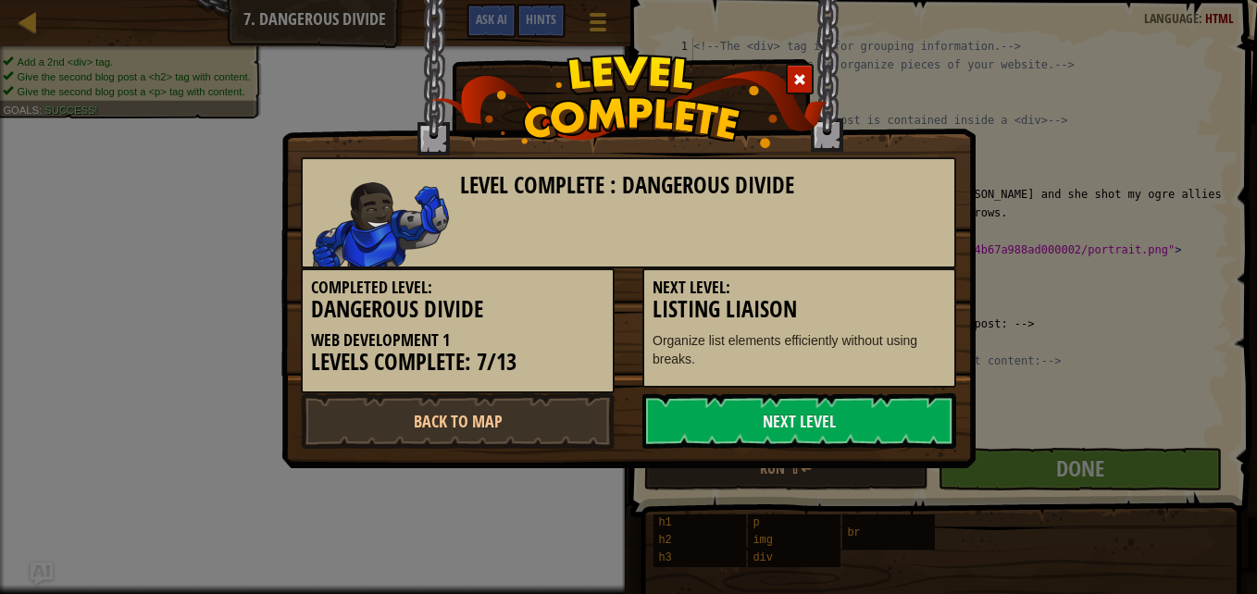
click at [901, 419] on link "Next Level" at bounding box center [800, 422] width 314 height 56
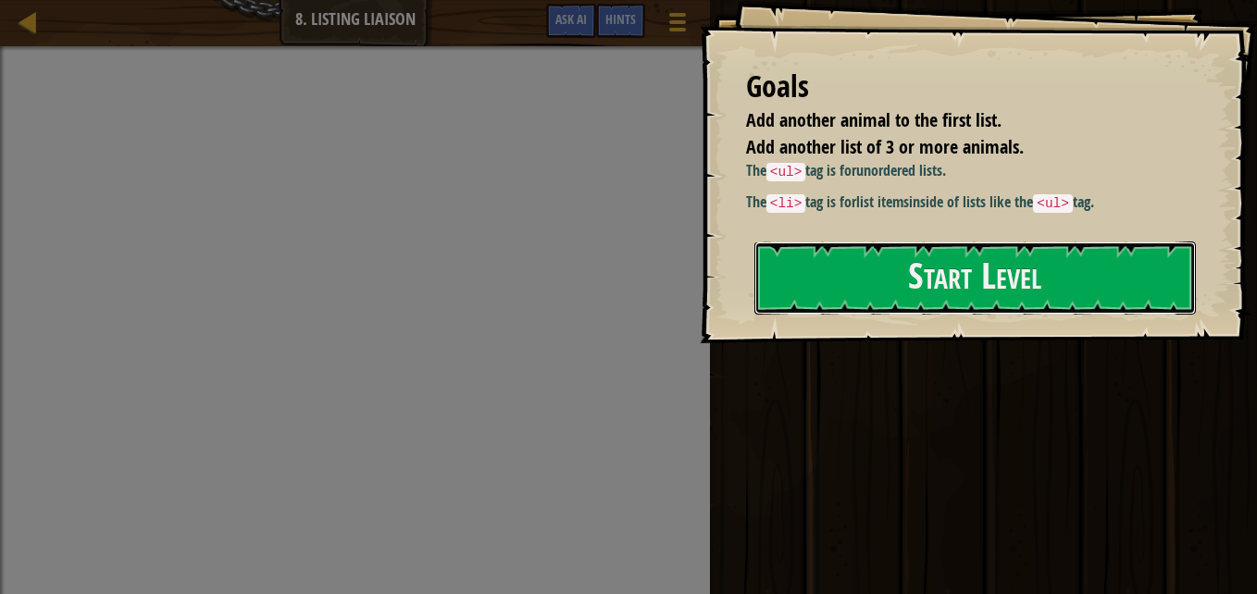
click at [994, 255] on button "Start Level" at bounding box center [976, 278] width 442 height 73
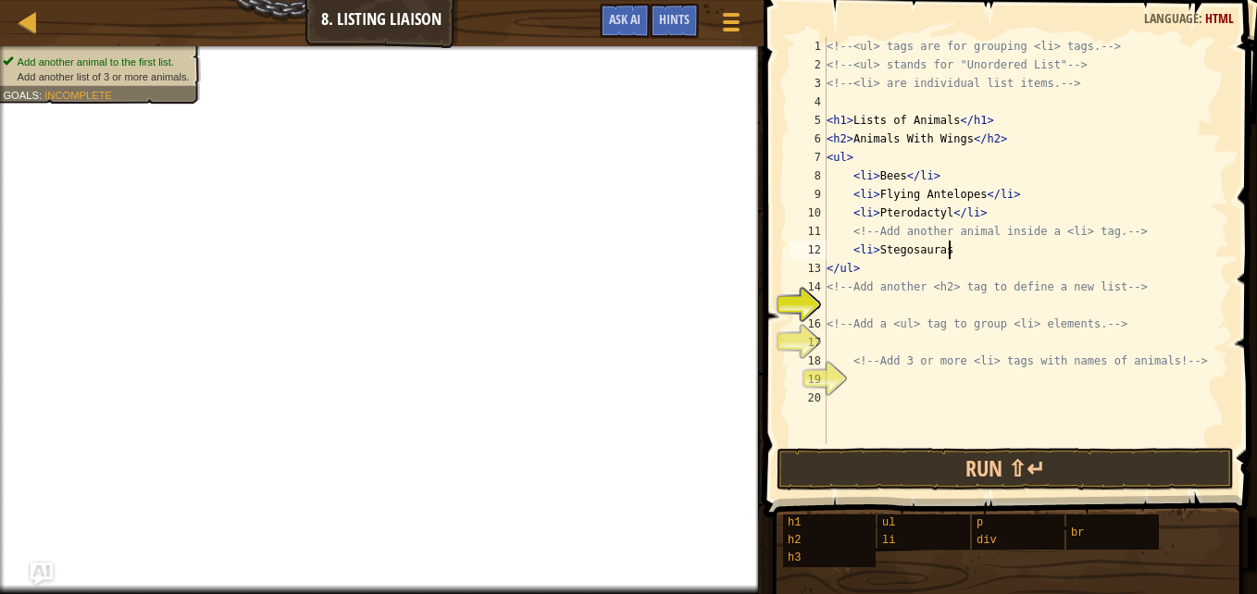
scroll to position [8, 9]
click at [888, 268] on div "<!-- <ul> tags are for grouping <li> tags. --> <!-- <ul> stands for "Unordered …" at bounding box center [1026, 259] width 406 height 444
type textarea "</ul>"
click at [894, 304] on div "<!-- <ul> tags are for grouping <li> tags. --> <!-- <ul> stands for "Unordered …" at bounding box center [1026, 259] width 406 height 444
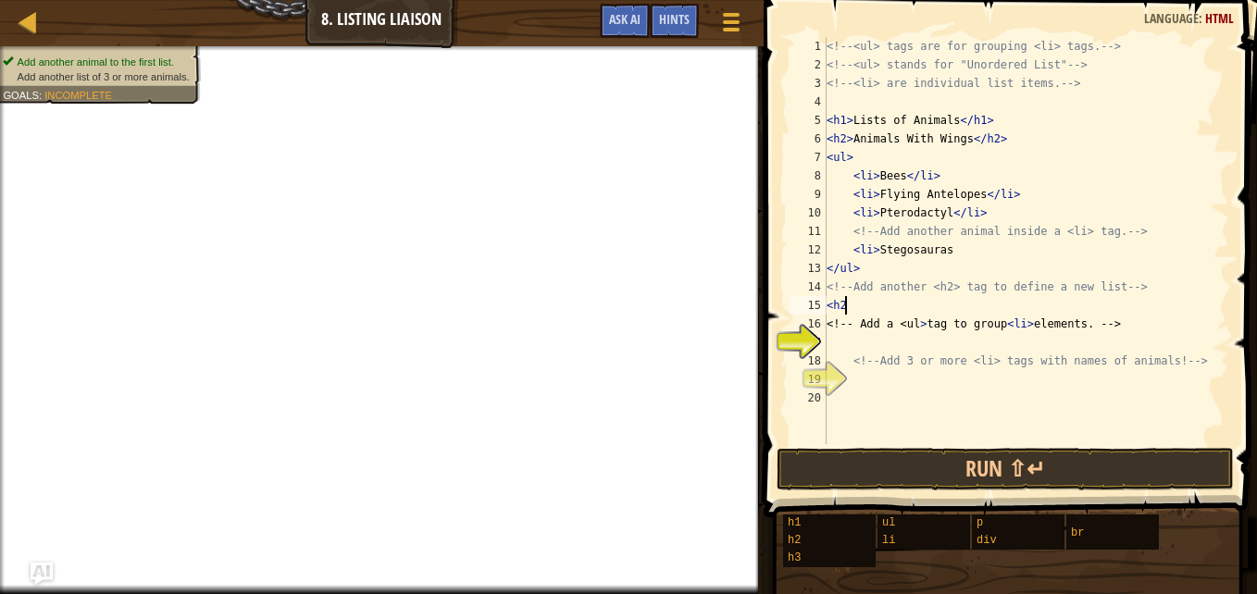
scroll to position [8, 1]
click at [884, 355] on div "<!-- <ul> tags are for grouping <li> tags. --> <!-- <ul> stands for "Unordered …" at bounding box center [1026, 259] width 406 height 444
type textarea "<!-- Add 3 or more <li> tags with names of animals! -->"
click at [881, 344] on div "<!-- <ul> tags are for grouping <li> tags. --> <!-- <ul> stands for "Unordered …" at bounding box center [1026, 259] width 406 height 444
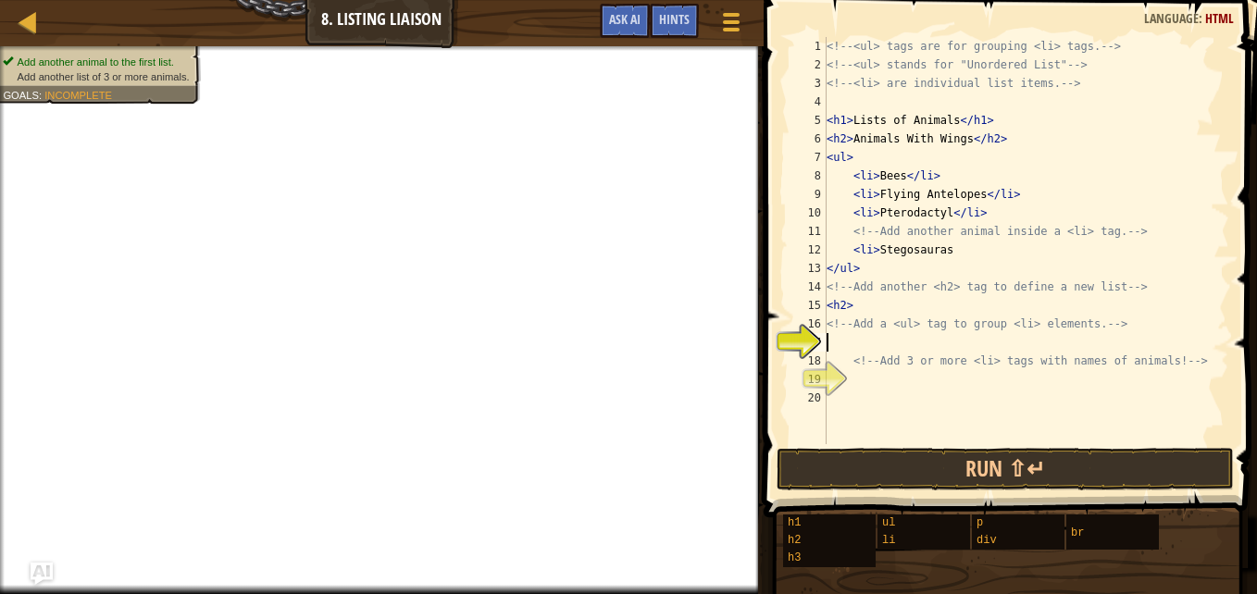
type textarea ">"
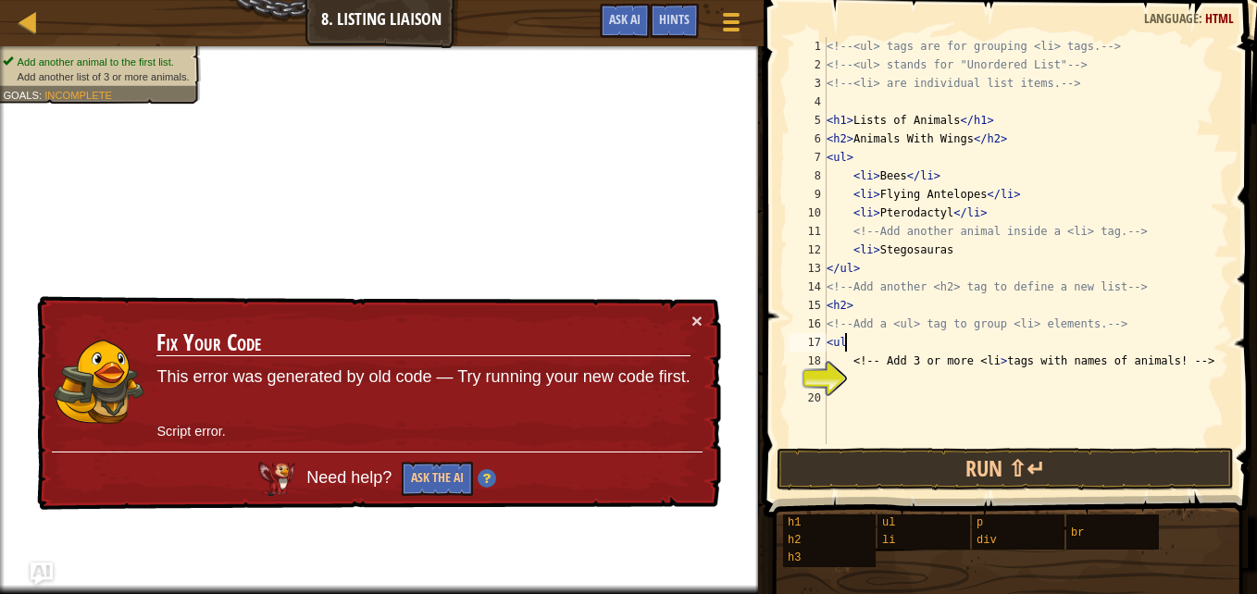
type textarea "<ul>"
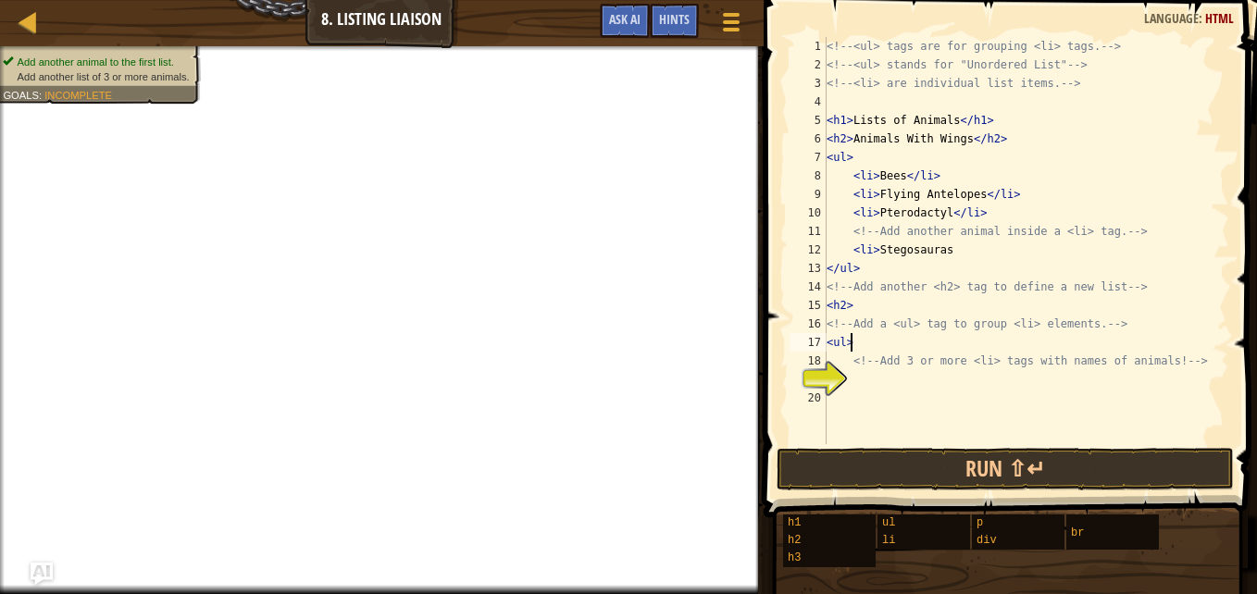
click at [878, 390] on div "<!-- <ul> tags are for grouping <li> tags. --> <!-- <ul> stands for "Unordered …" at bounding box center [1026, 259] width 406 height 444
click at [878, 387] on div "<!-- <ul> tags are for grouping <li> tags. --> <!-- <ul> stands for "Unordered …" at bounding box center [1026, 259] width 406 height 444
type textarea "<li> Cricket"
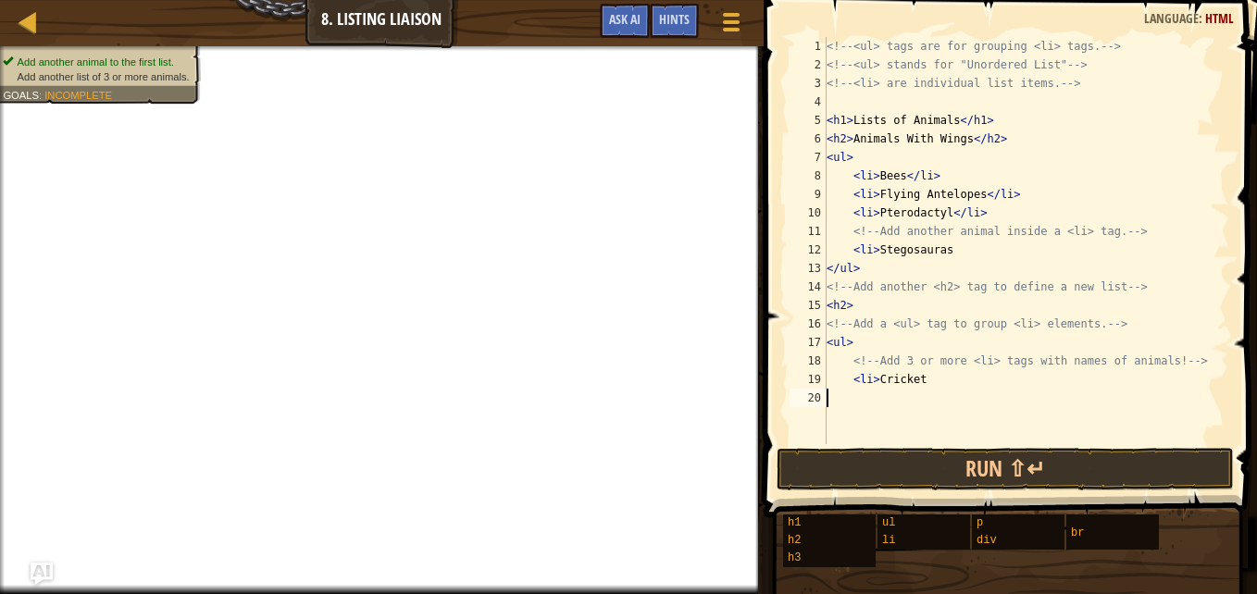
click at [940, 402] on div "<!-- <ul> tags are for grouping <li> tags. --> <!-- <ul> stands for "Unordered …" at bounding box center [1026, 259] width 406 height 444
type textarea "<li> Toad"
click at [913, 416] on div "<!-- <ul> tags are for grouping <li> tags. --> <!-- <ul> stands for "Unordered …" at bounding box center [1026, 259] width 406 height 444
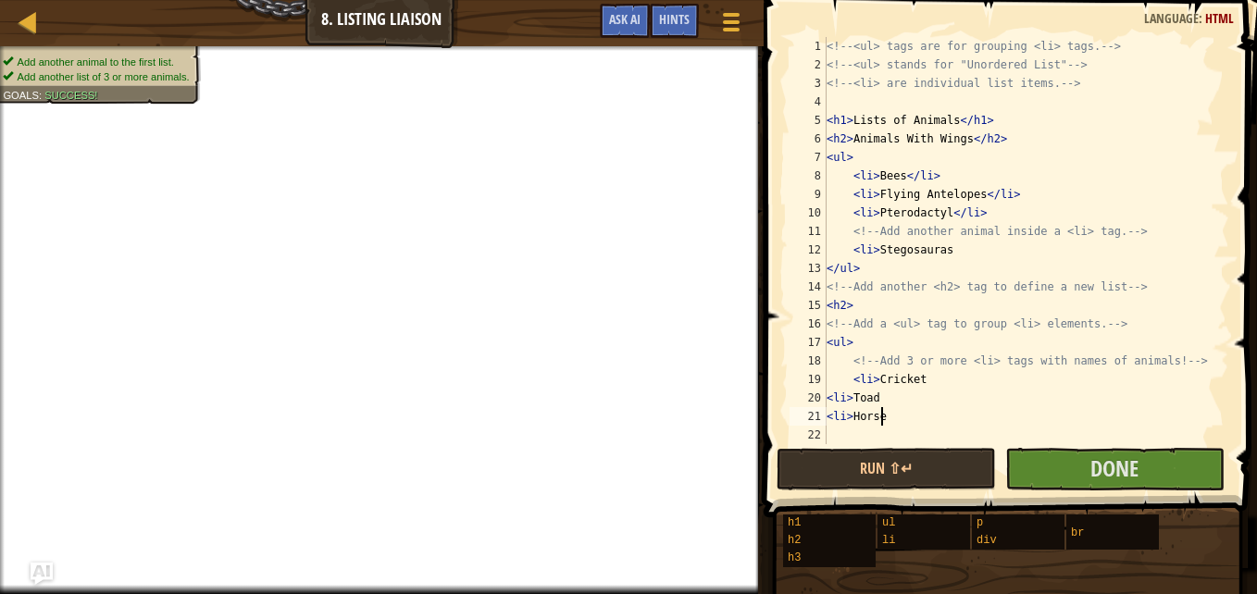
type textarea "<li>Horse"
click at [1142, 472] on button "Done" at bounding box center [1115, 469] width 219 height 43
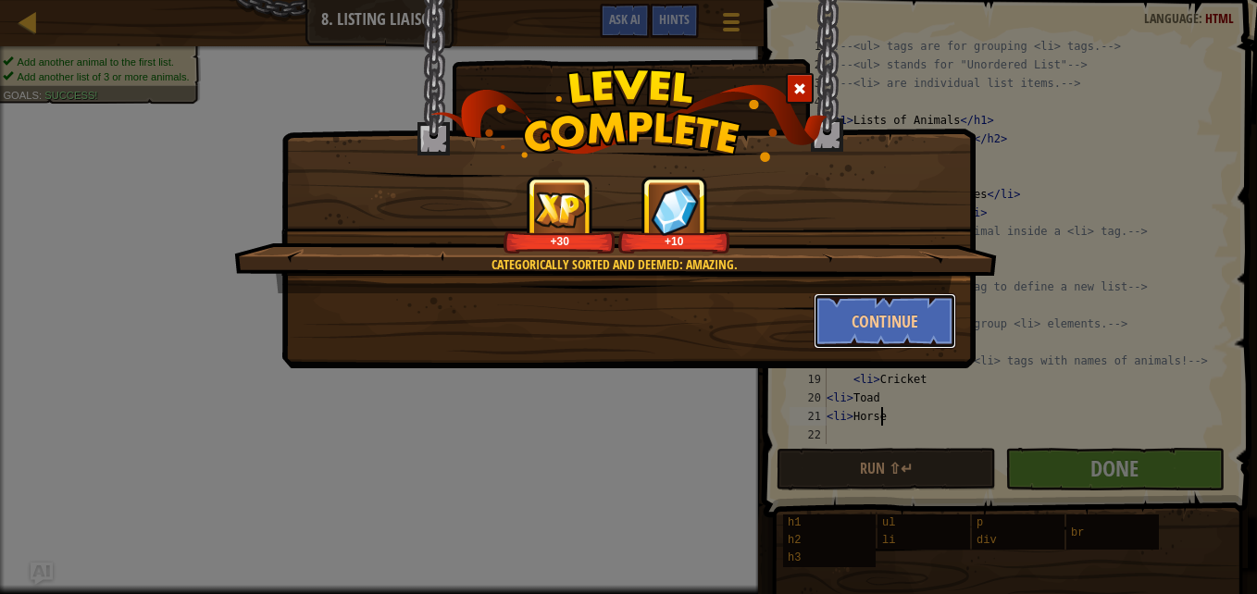
click at [891, 326] on button "Continue" at bounding box center [886, 322] width 144 height 56
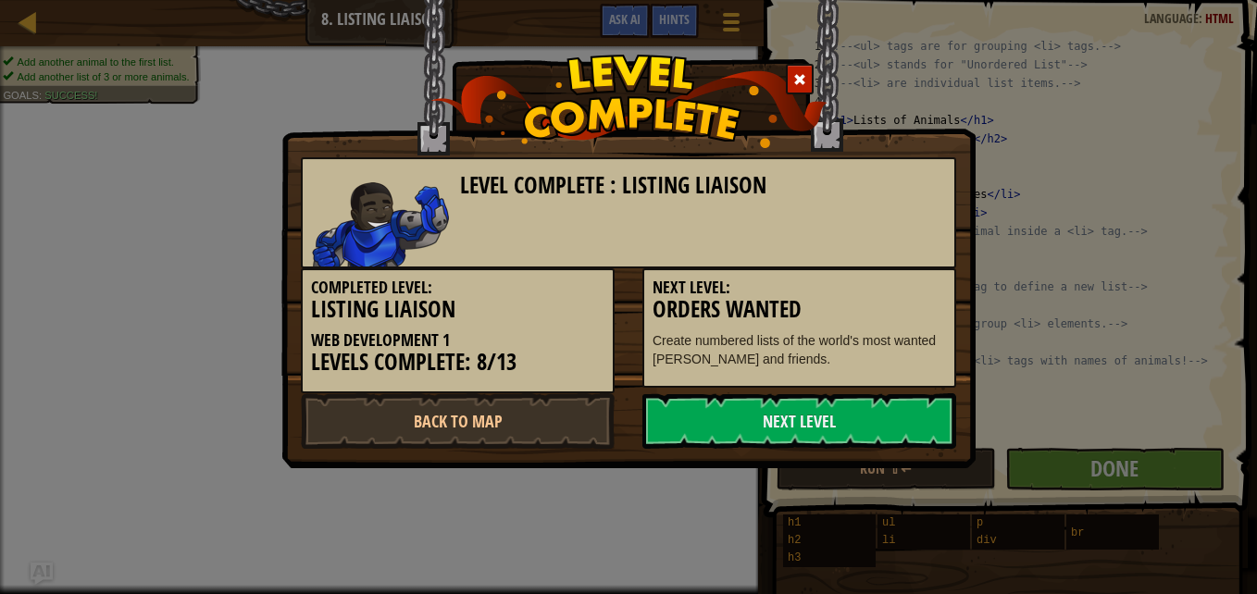
click at [760, 423] on link "Next Level" at bounding box center [800, 422] width 314 height 56
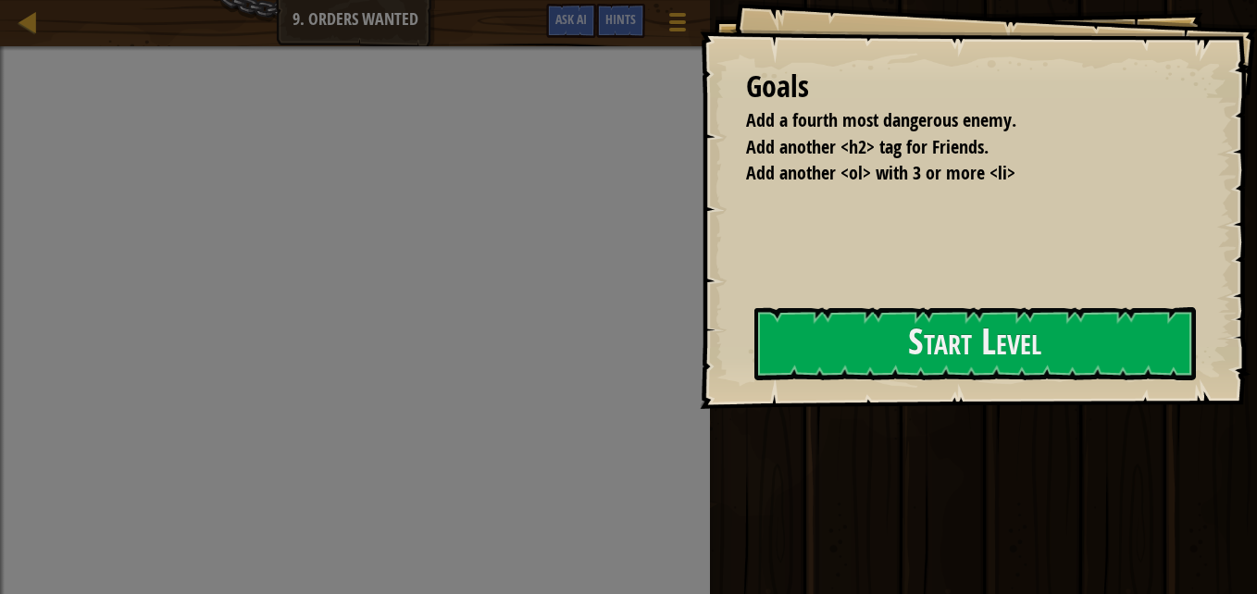
click at [853, 341] on button "Start Level" at bounding box center [976, 343] width 442 height 73
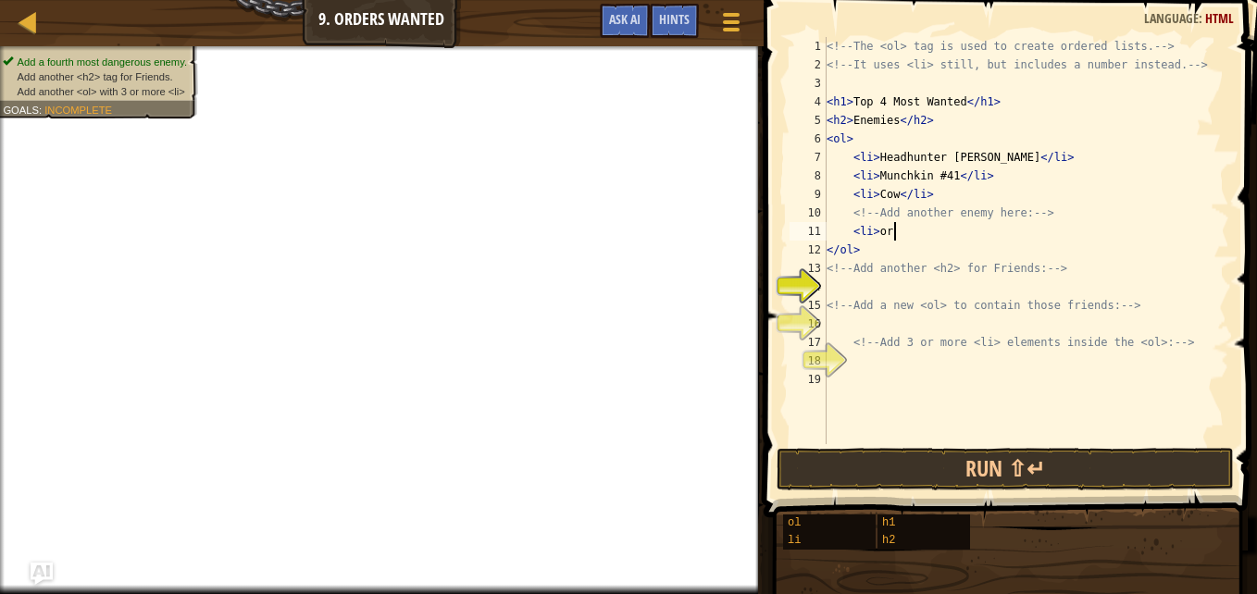
scroll to position [8, 5]
type textarea "<li> org"
click at [857, 283] on div "<!-- The <ol> tag is used to create ordered lists. --> <!-- It uses <li> still,…" at bounding box center [1026, 259] width 406 height 444
type textarea "<h2> [PERSON_NAME]"
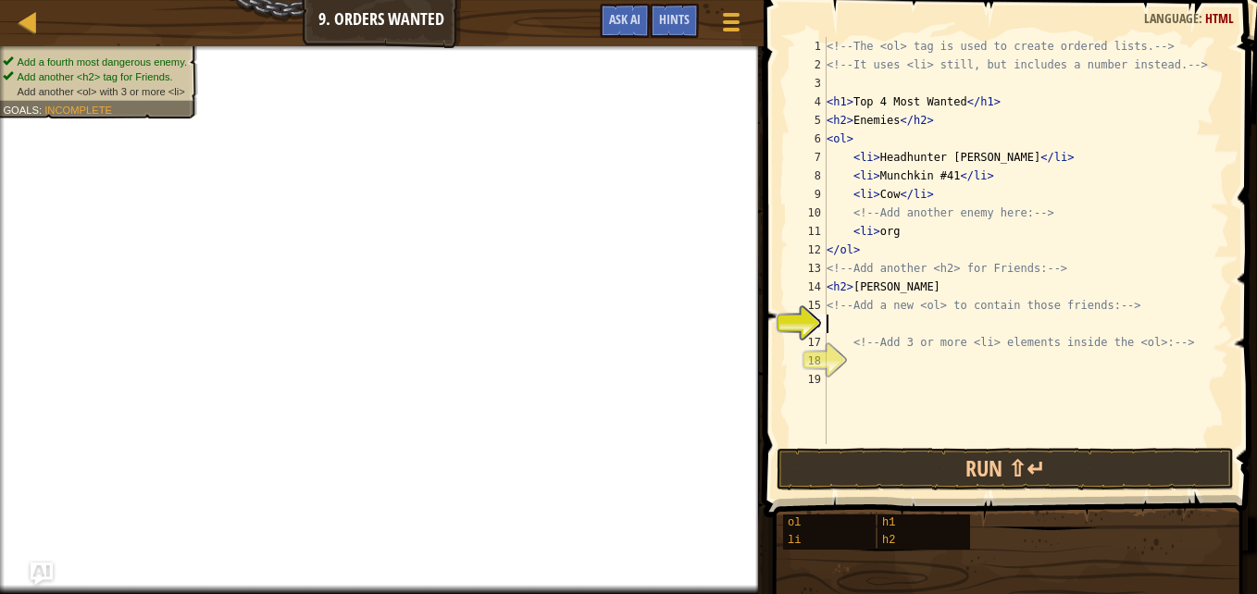
click at [858, 331] on div "<!-- The <ol> tag is used to create ordered lists. --> <!-- It uses <li> still,…" at bounding box center [1026, 259] width 406 height 444
type textarea "<ol> [PERSON_NAME]"
click at [869, 364] on div "<!-- The <ol> tag is used to create ordered lists. --> <!-- It uses <li> still,…" at bounding box center [1026, 259] width 406 height 444
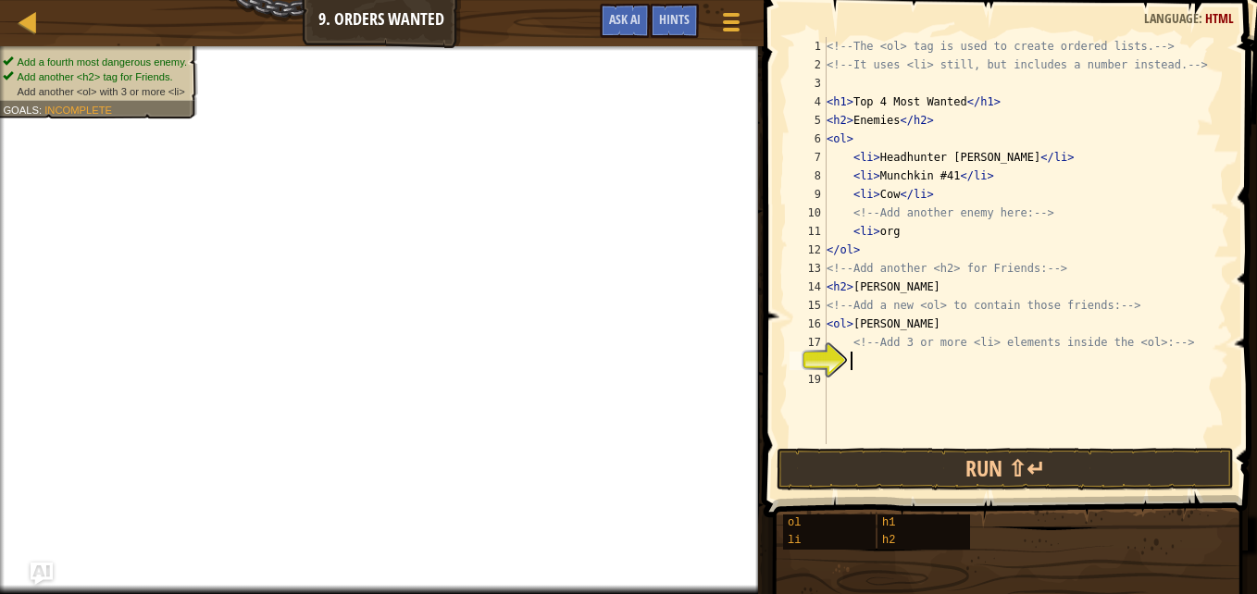
type textarea "<"
type textarea "<li> Gurt"
type textarea "<li> [PERSON_NAME]"
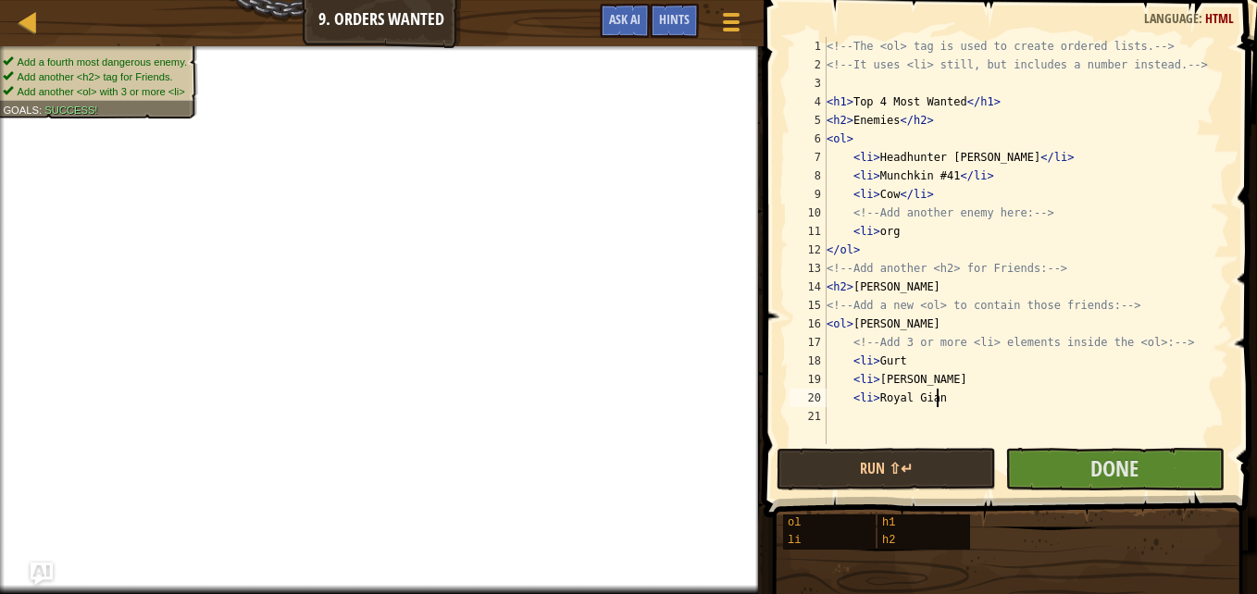
scroll to position [8, 8]
type textarea "<li>Royal Giant"
drag, startPoint x: 1122, startPoint y: 449, endPoint x: 1094, endPoint y: 480, distance: 41.9
click at [1094, 480] on span "Done" at bounding box center [1115, 469] width 48 height 30
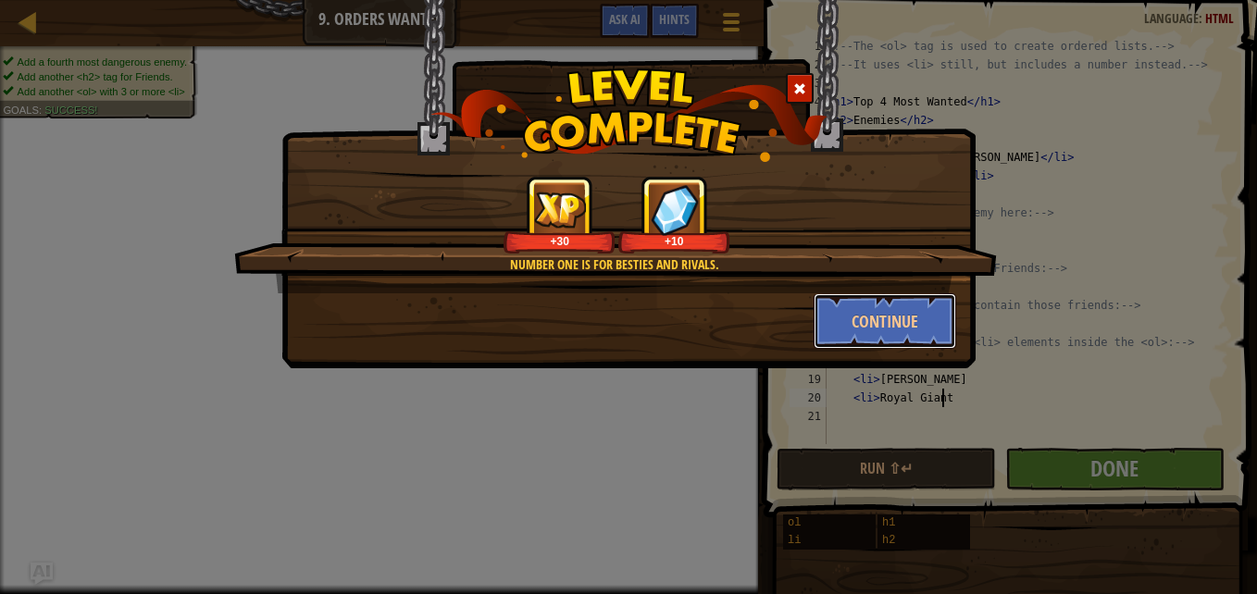
click at [884, 319] on button "Continue" at bounding box center [886, 322] width 144 height 56
